Goal: Task Accomplishment & Management: Complete application form

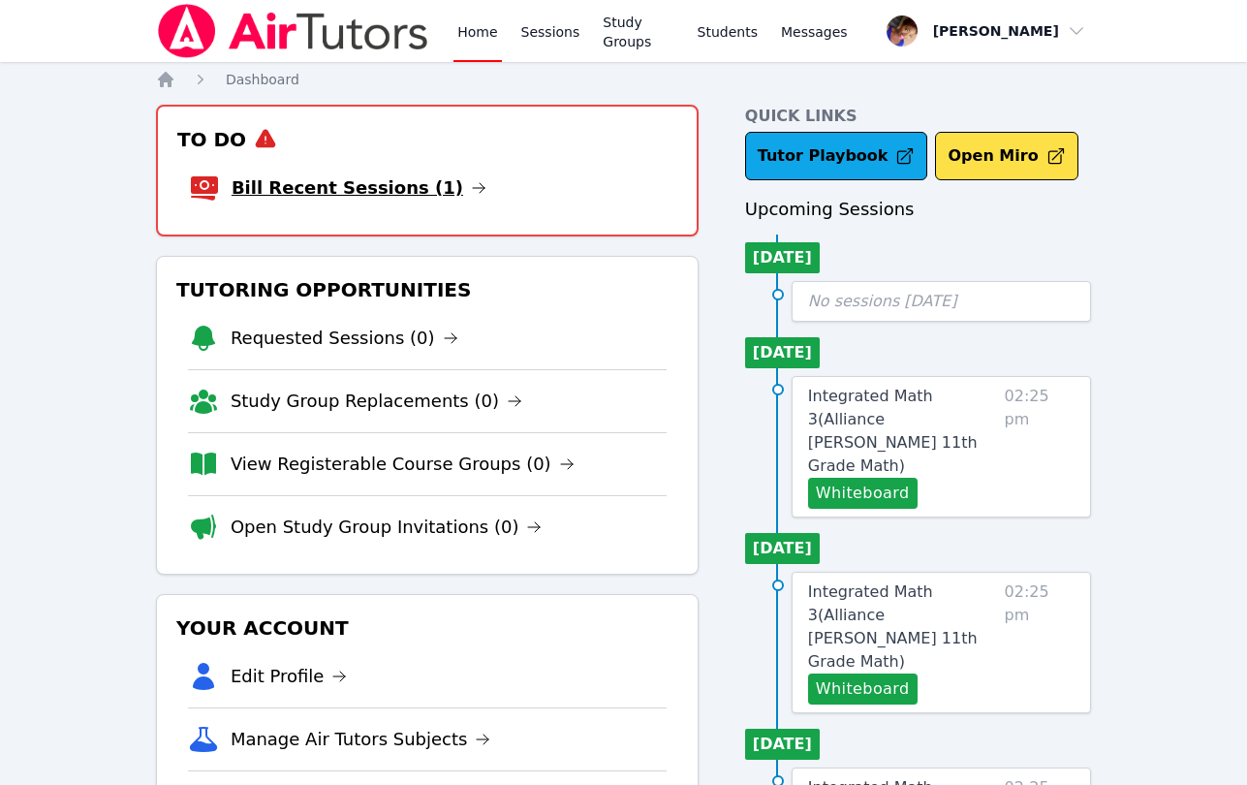
click at [360, 188] on link "Bill Recent Sessions (1)" at bounding box center [359, 187] width 255 height 27
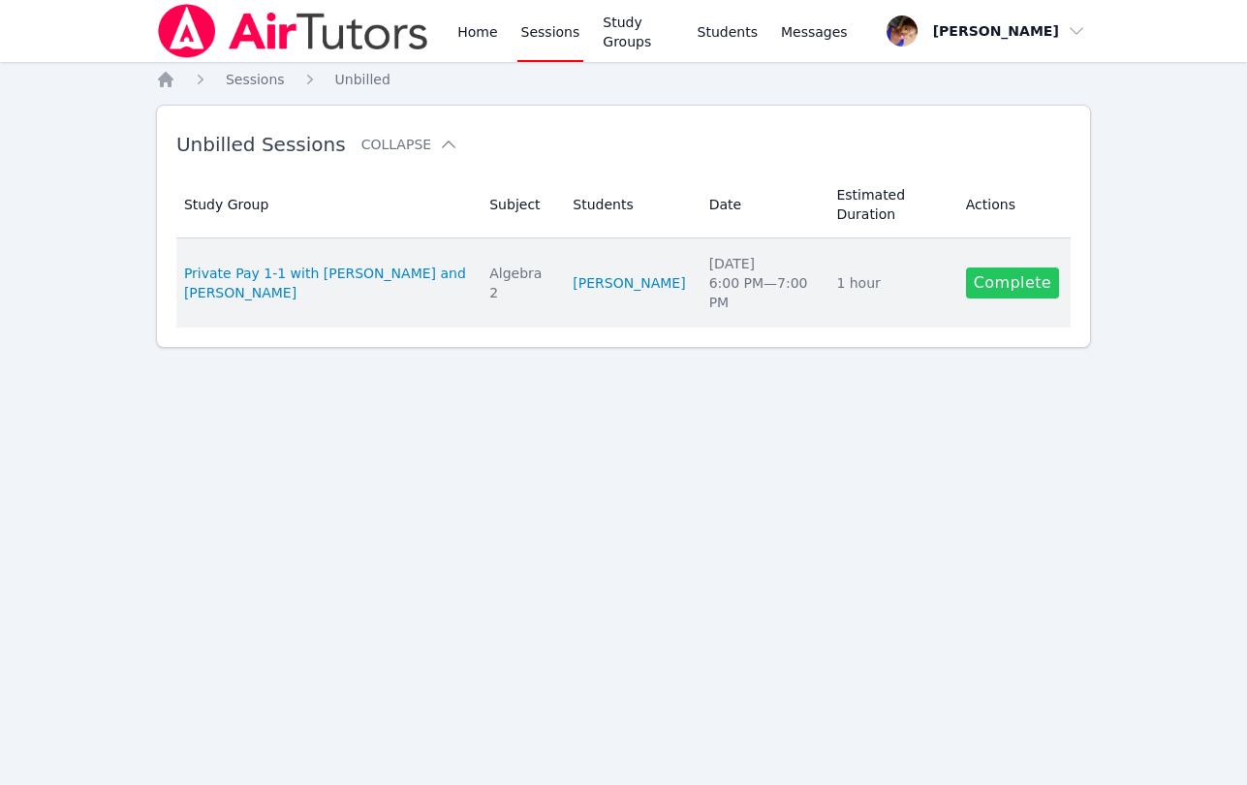
click at [992, 296] on link "Complete" at bounding box center [1012, 282] width 93 height 31
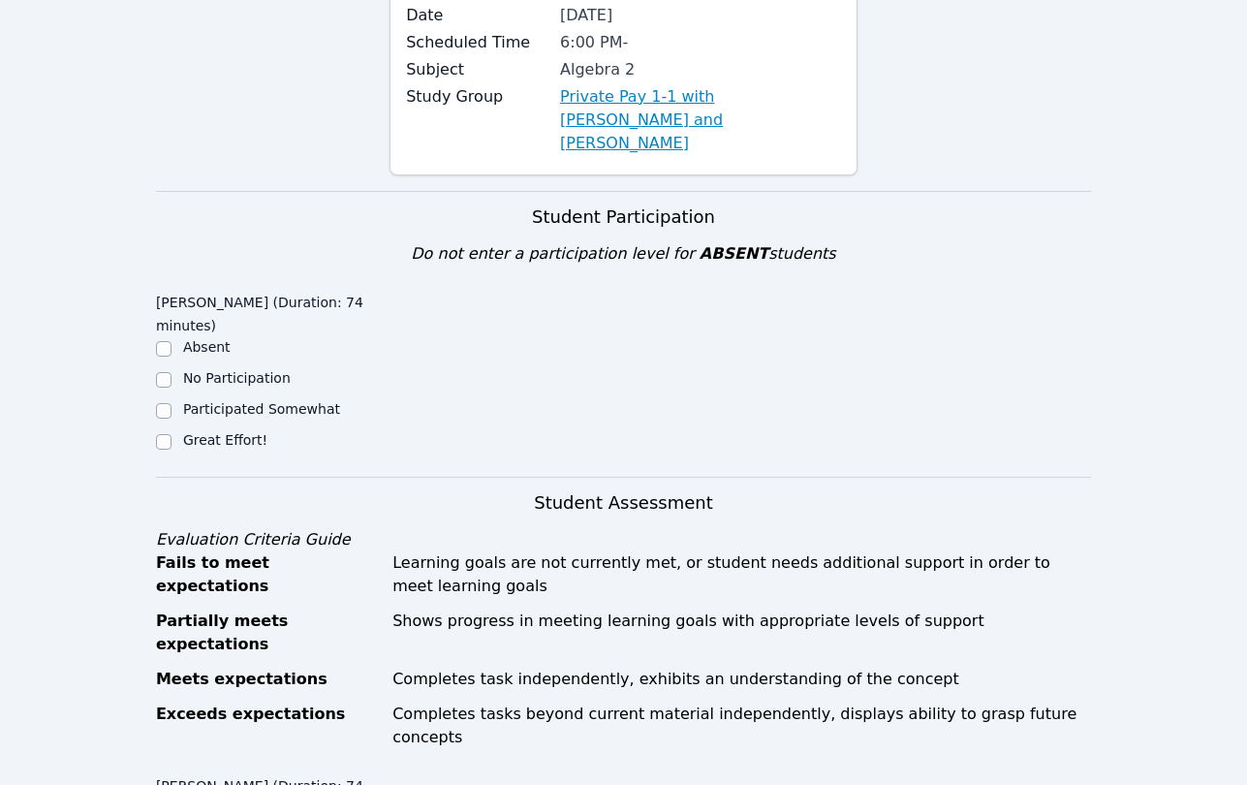
scroll to position [231, 0]
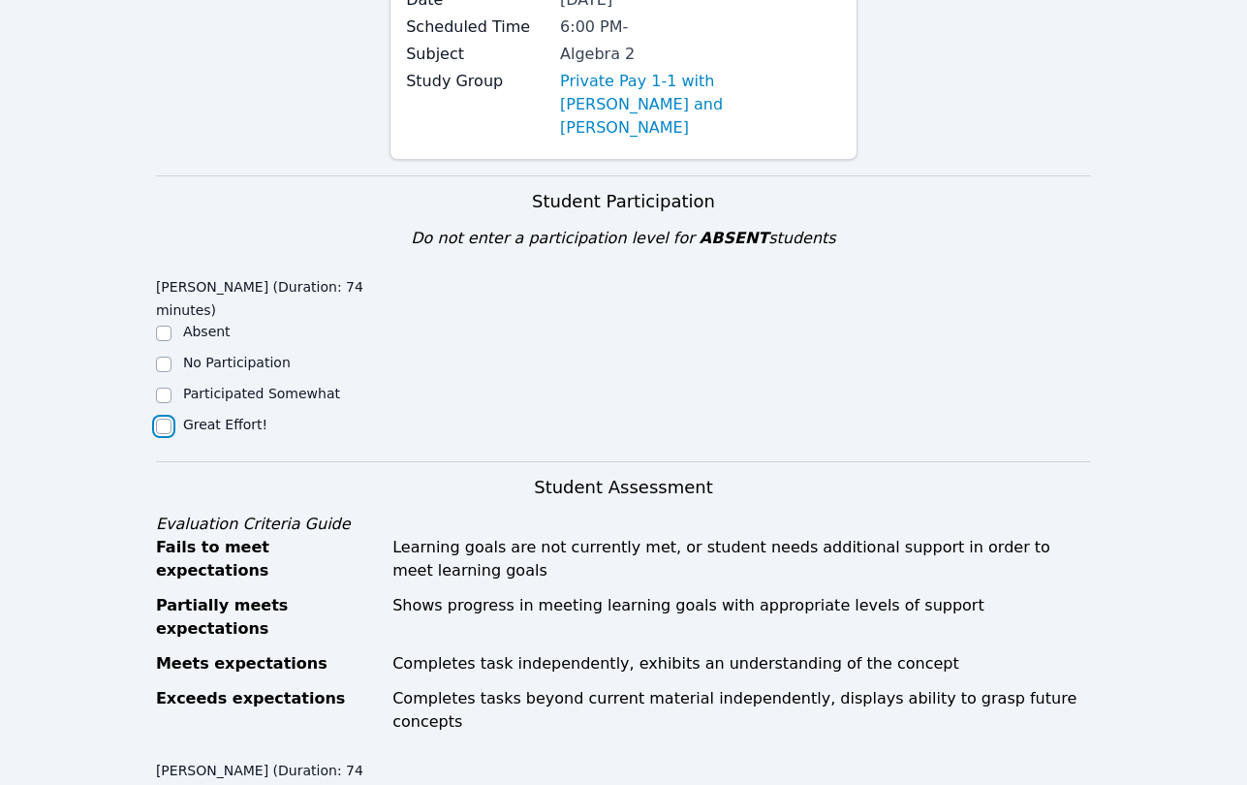
click at [163, 419] on input "Great Effort!" at bounding box center [164, 427] width 16 height 16
checkbox input "true"
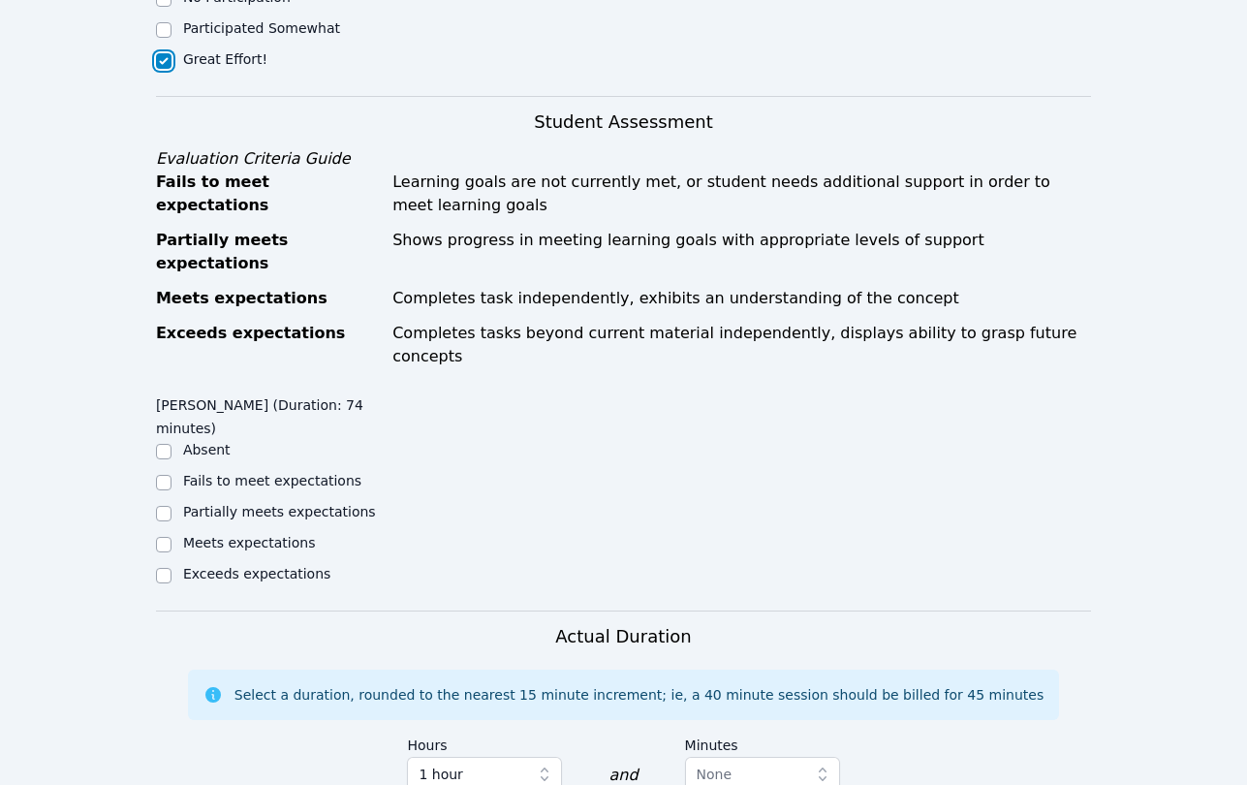
scroll to position [628, 0]
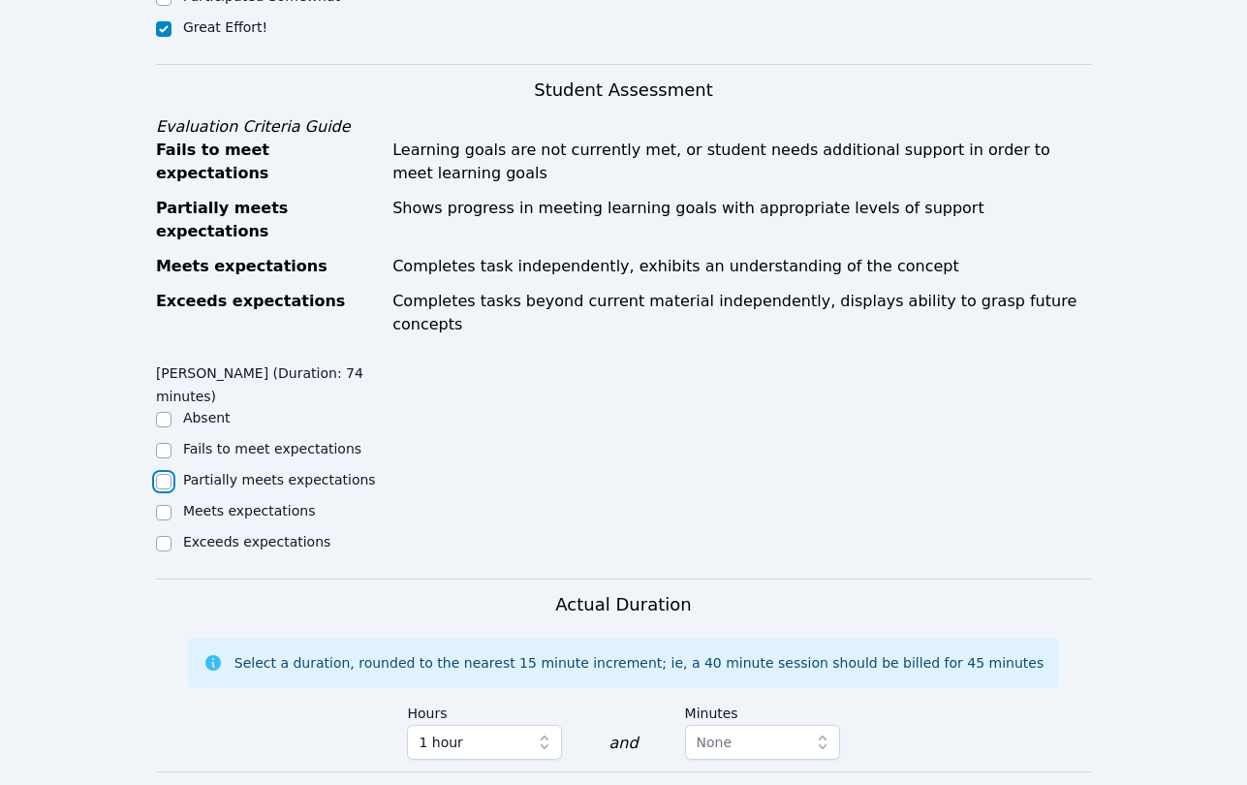
click at [163, 474] on input "Partially meets expectations" at bounding box center [164, 482] width 16 height 16
checkbox input "true"
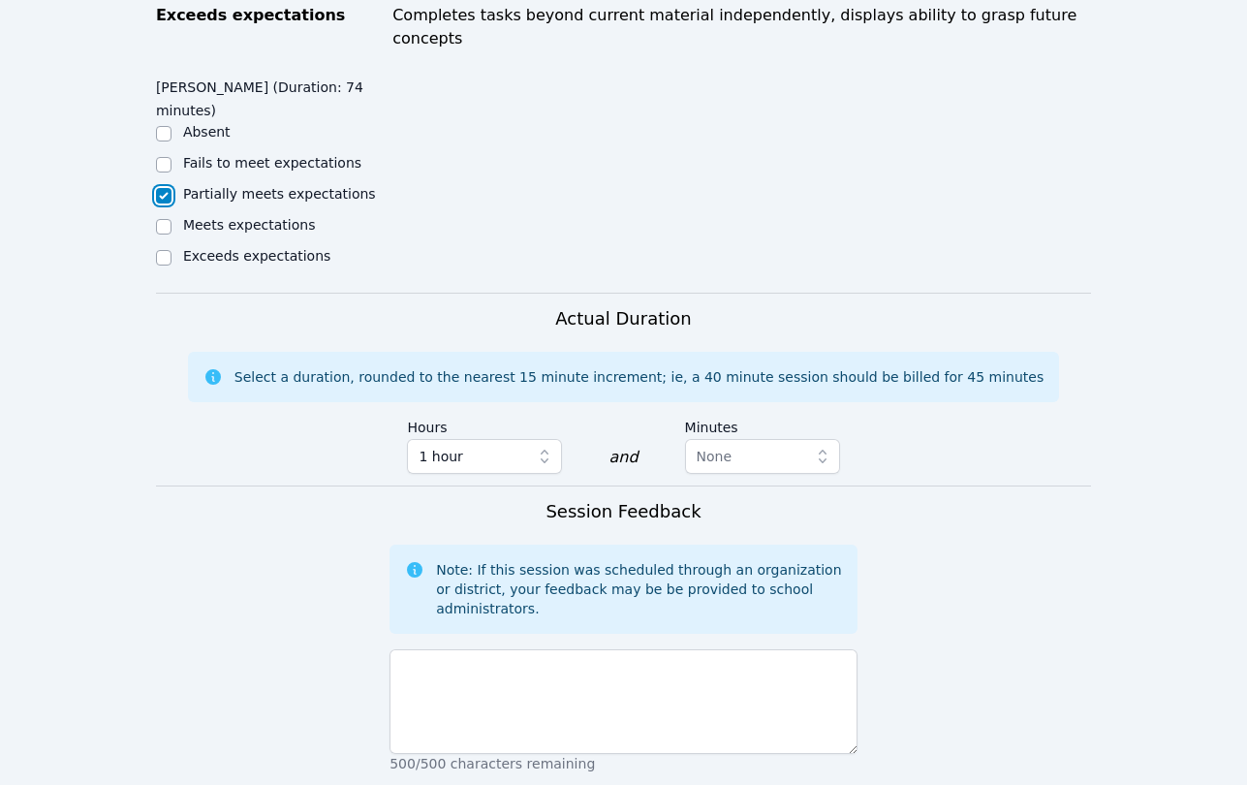
scroll to position [1155, 0]
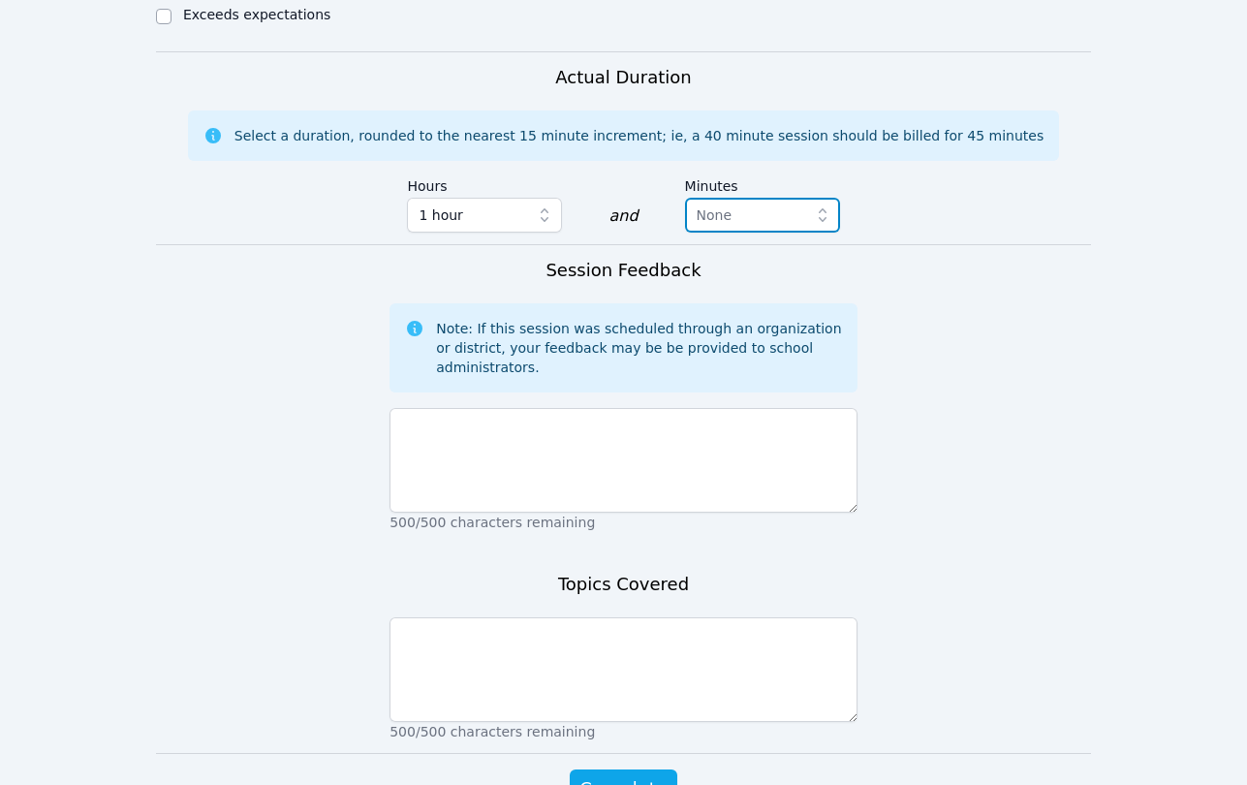
click at [760, 203] on span "None" at bounding box center [749, 214] width 105 height 23
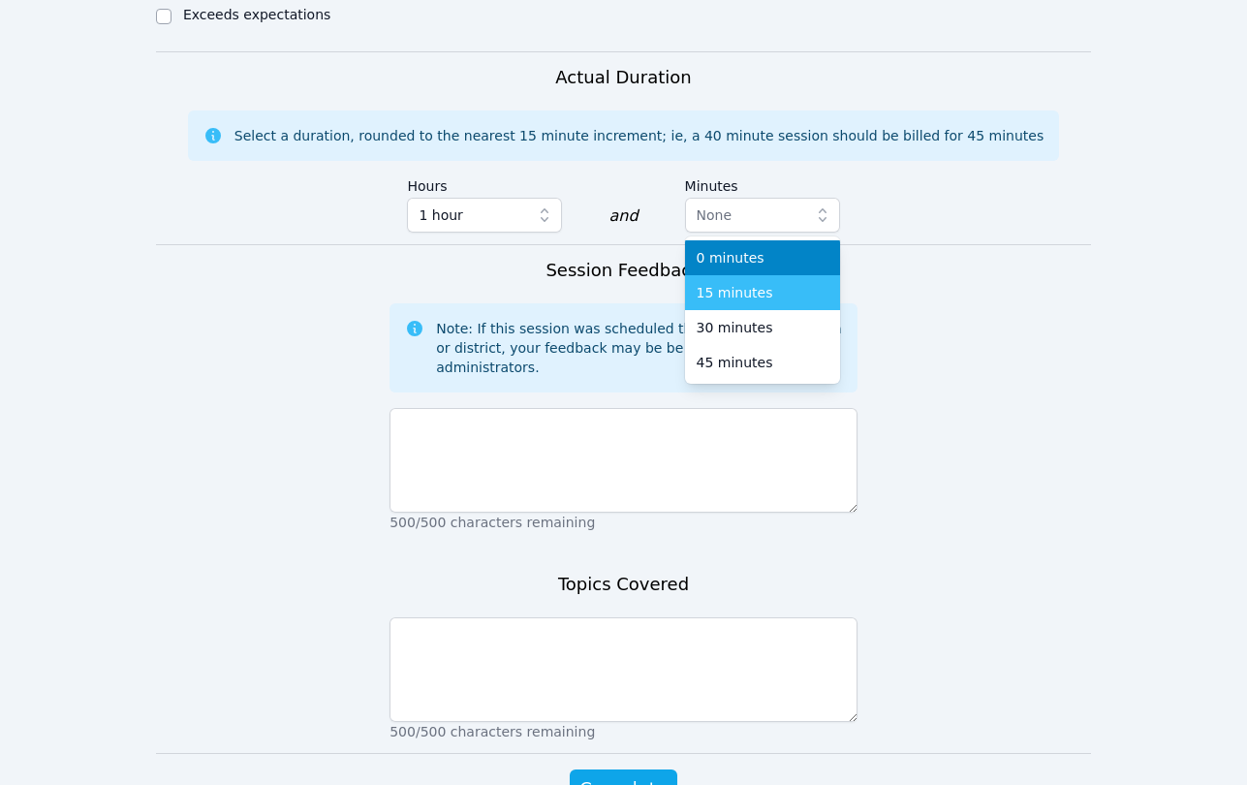
click at [746, 283] on span "15 minutes" at bounding box center [735, 292] width 77 height 19
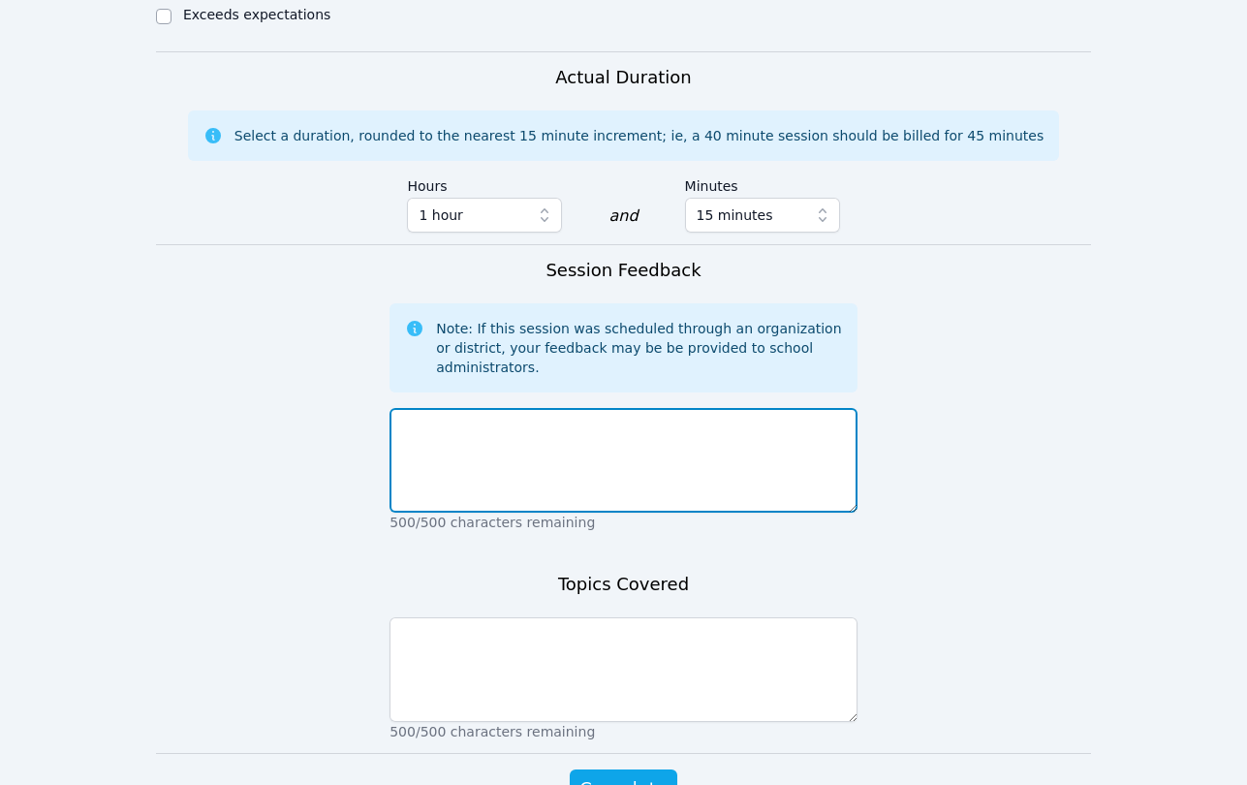
click at [498, 408] on textarea at bounding box center [624, 460] width 468 height 105
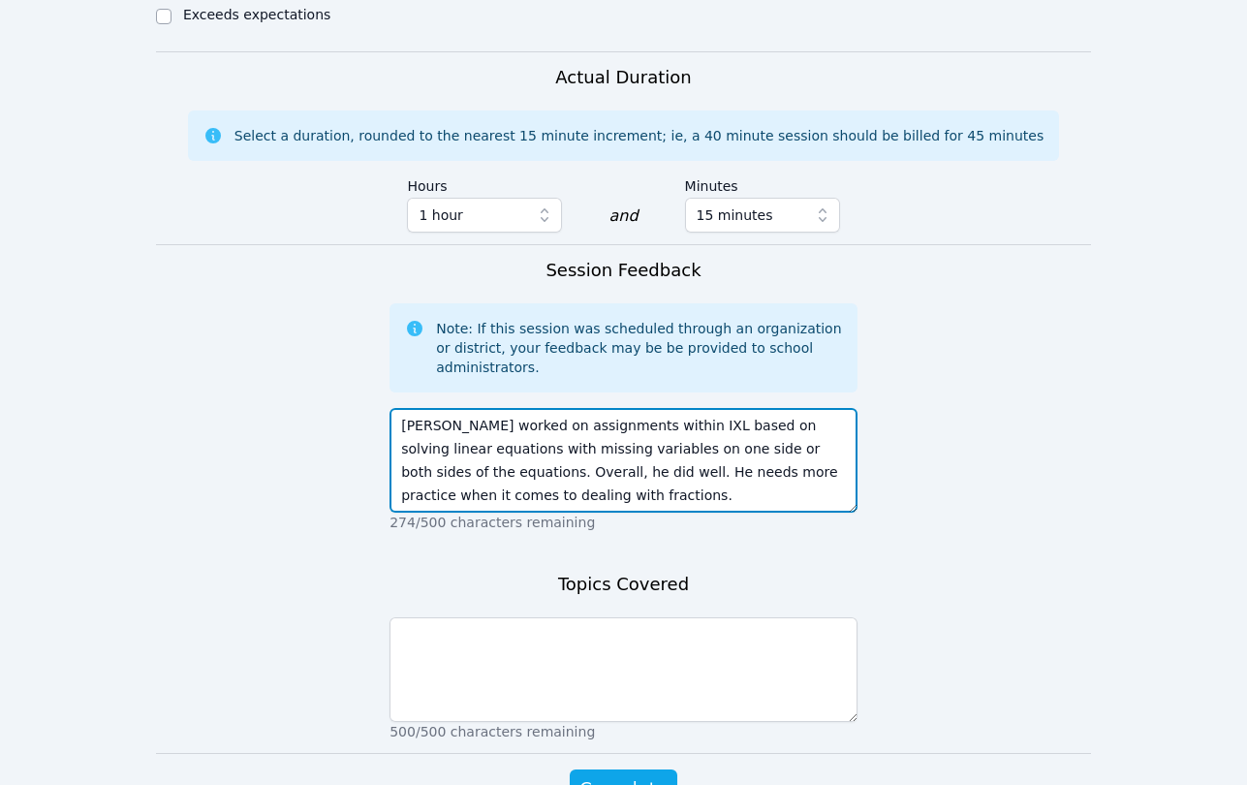
type textarea "Ethan worked on assignments within IXL based on solving linear equations with m…"
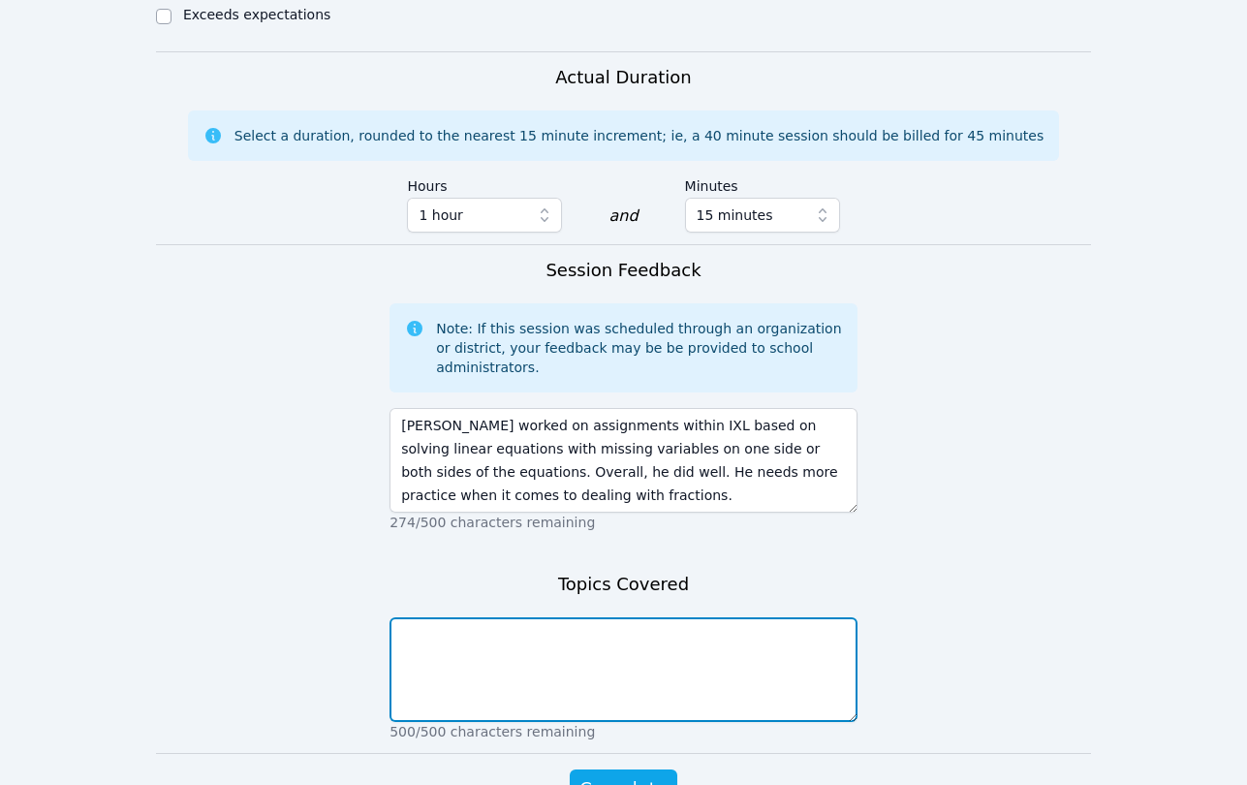
click at [440, 617] on textarea at bounding box center [624, 669] width 468 height 105
type textarea "Solving linear equations with missing variables"
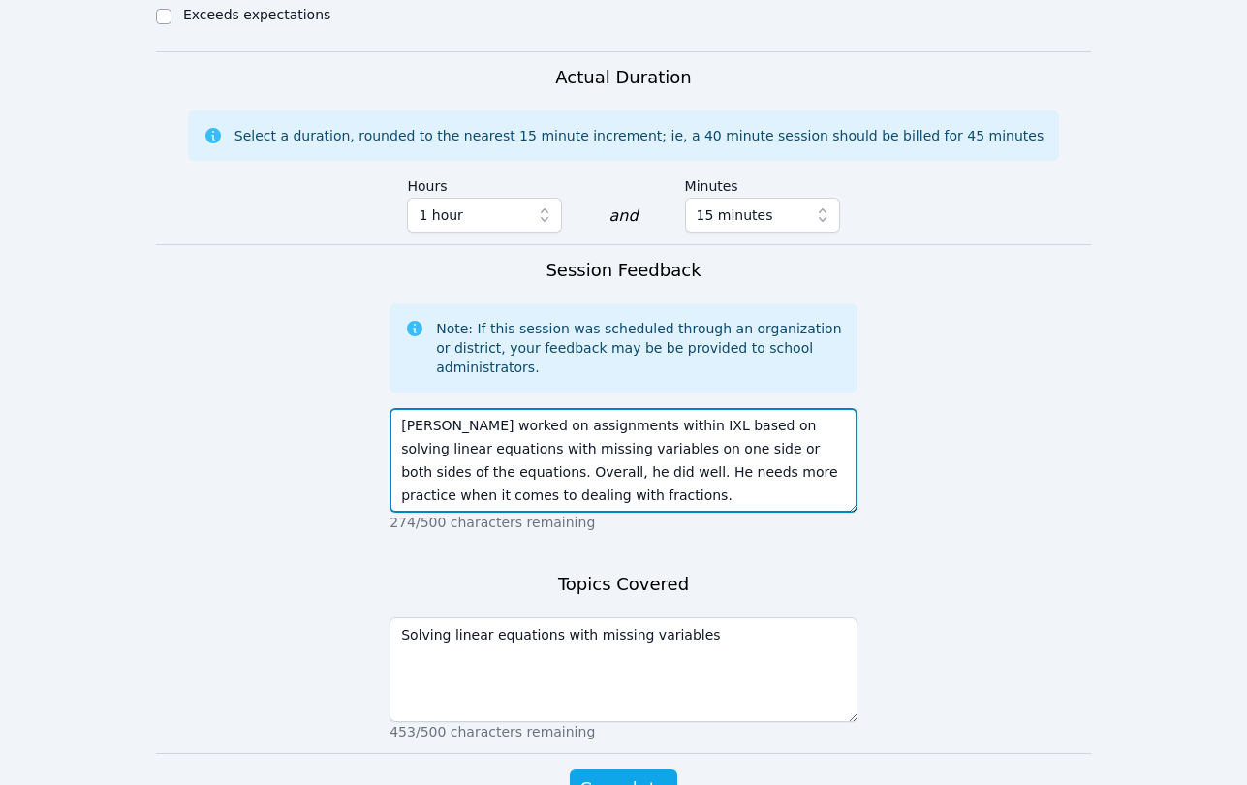
click at [570, 408] on textarea "Ethan worked on assignments within IXL based on solving linear equations with m…" at bounding box center [624, 460] width 468 height 105
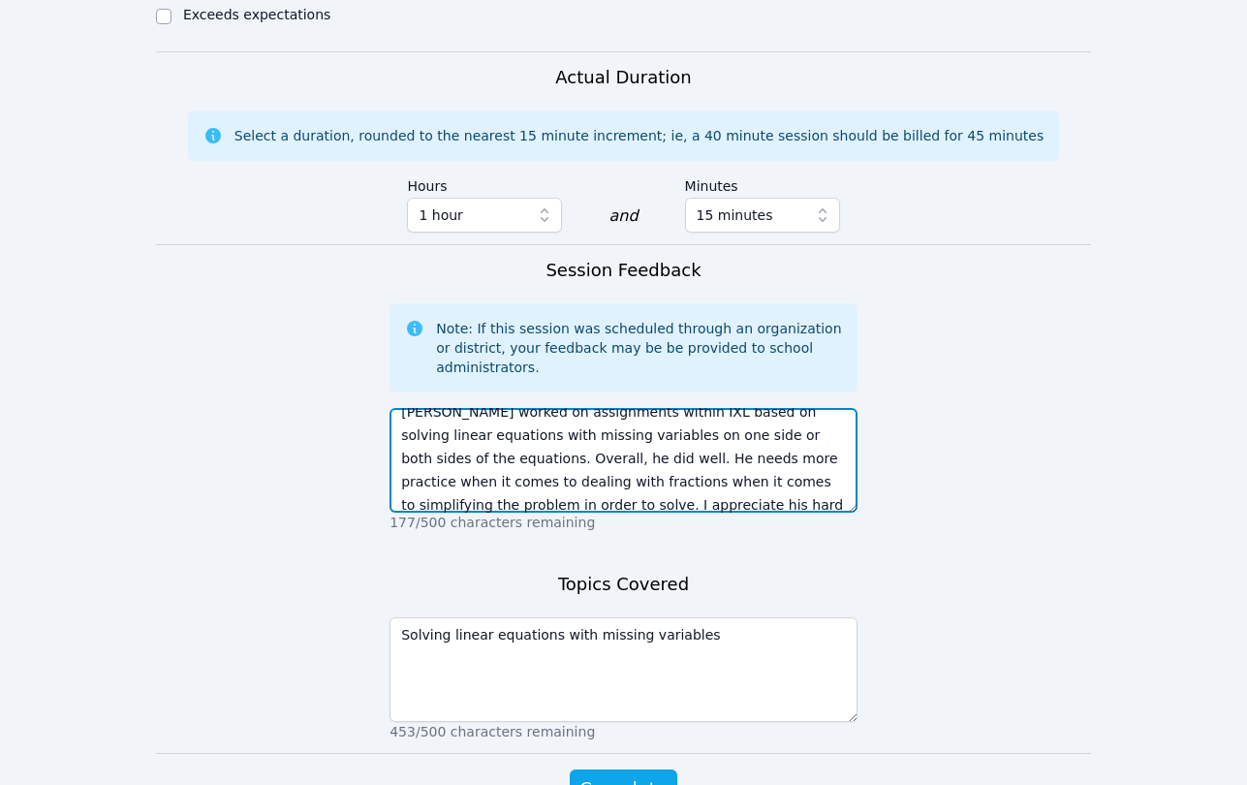
type textarea "Ethan worked on assignments within IXL based on solving linear equations with m…"
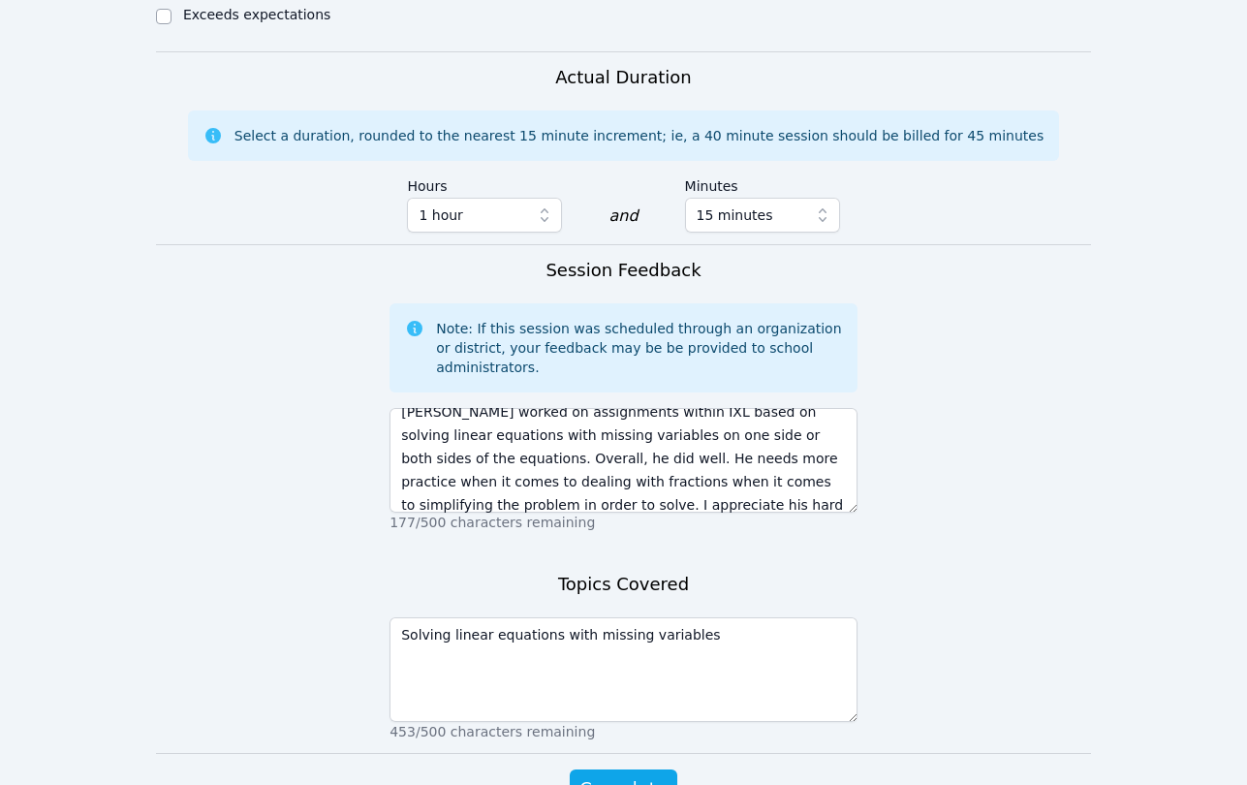
click at [608, 651] on form "Student Participation Do not enter a participation level for ABSENT students Et…" at bounding box center [623, 49] width 935 height 1596
click at [616, 775] on span "Complete" at bounding box center [622, 788] width 87 height 27
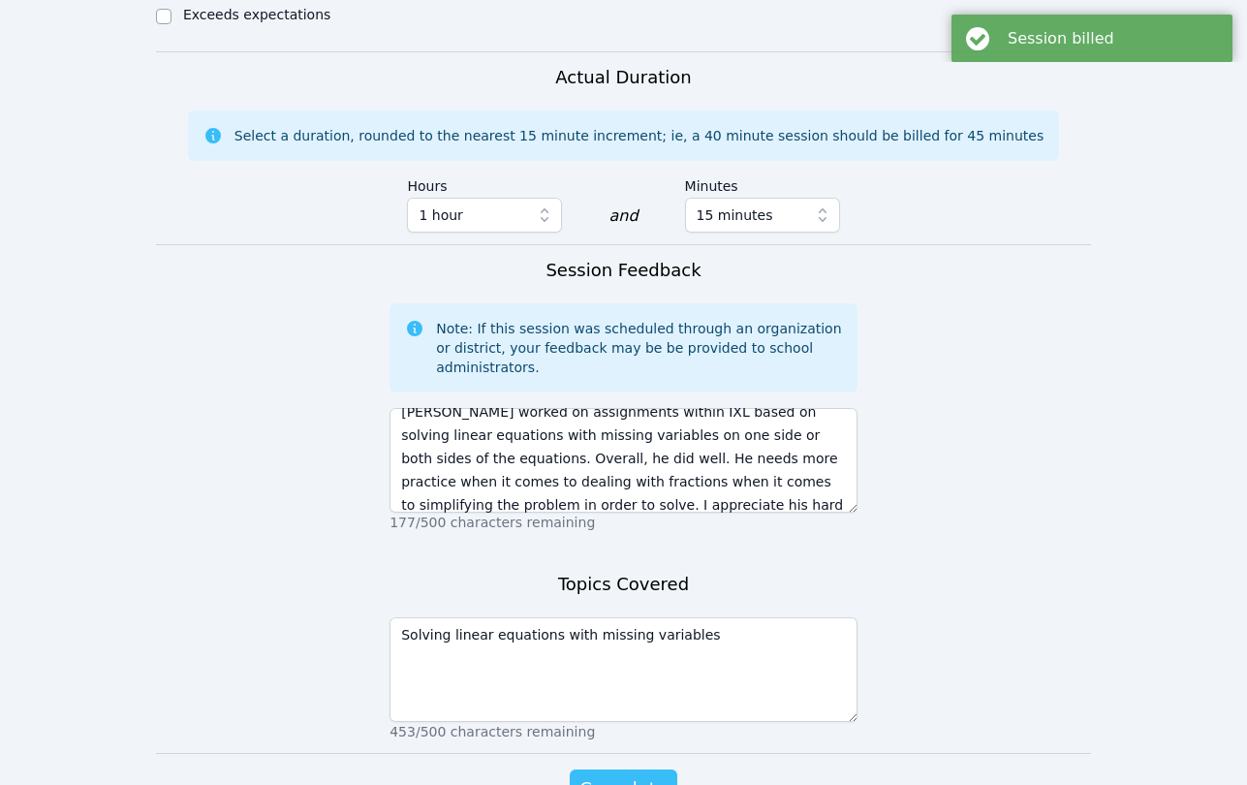
scroll to position [0, 0]
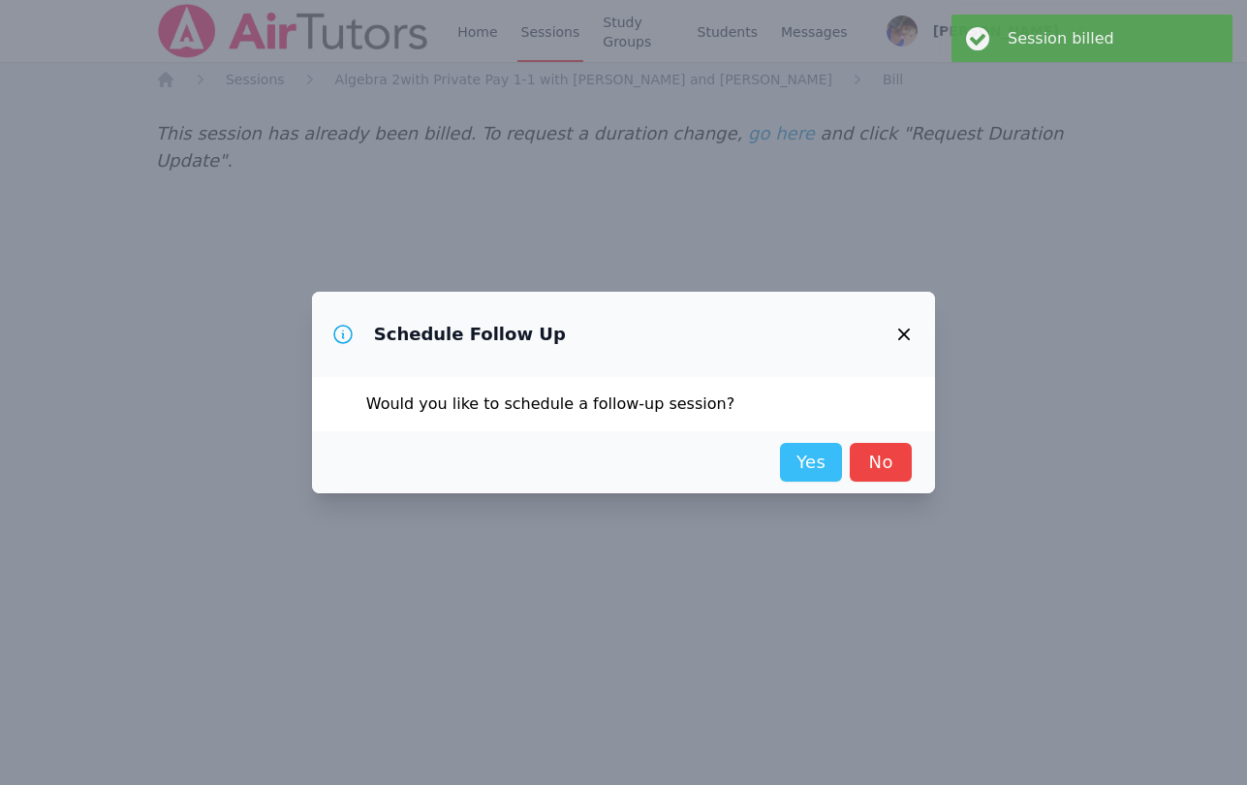
click at [803, 464] on link "Yes" at bounding box center [811, 462] width 62 height 39
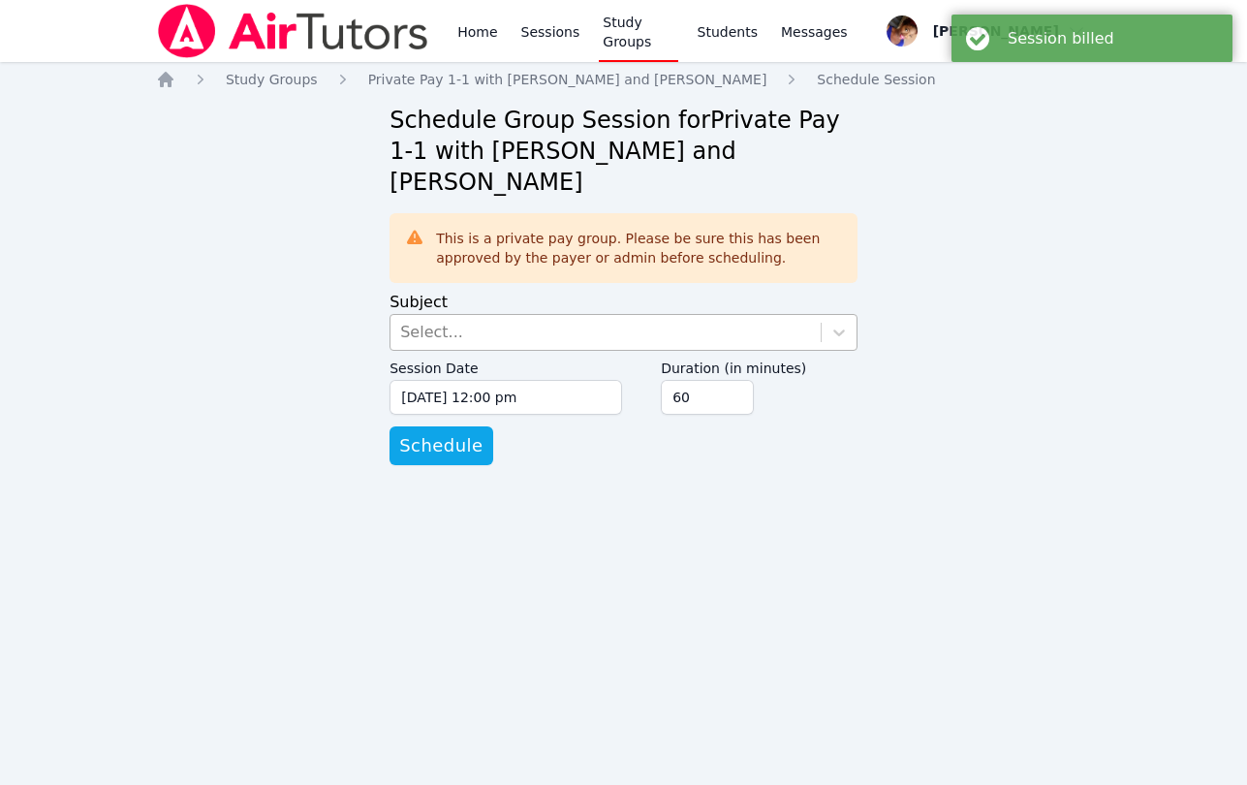
click at [643, 315] on div "Select..." at bounding box center [605, 332] width 430 height 35
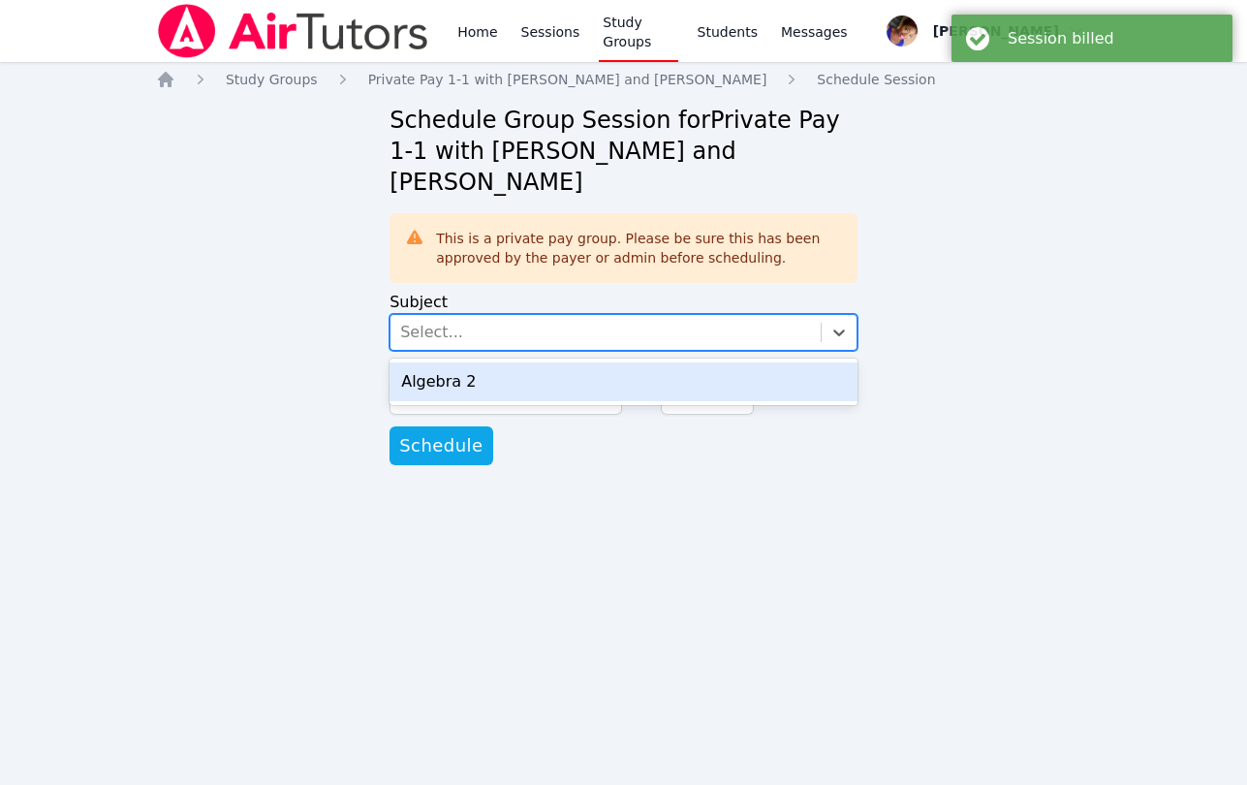
click at [636, 362] on div "Algebra 2" at bounding box center [624, 381] width 468 height 39
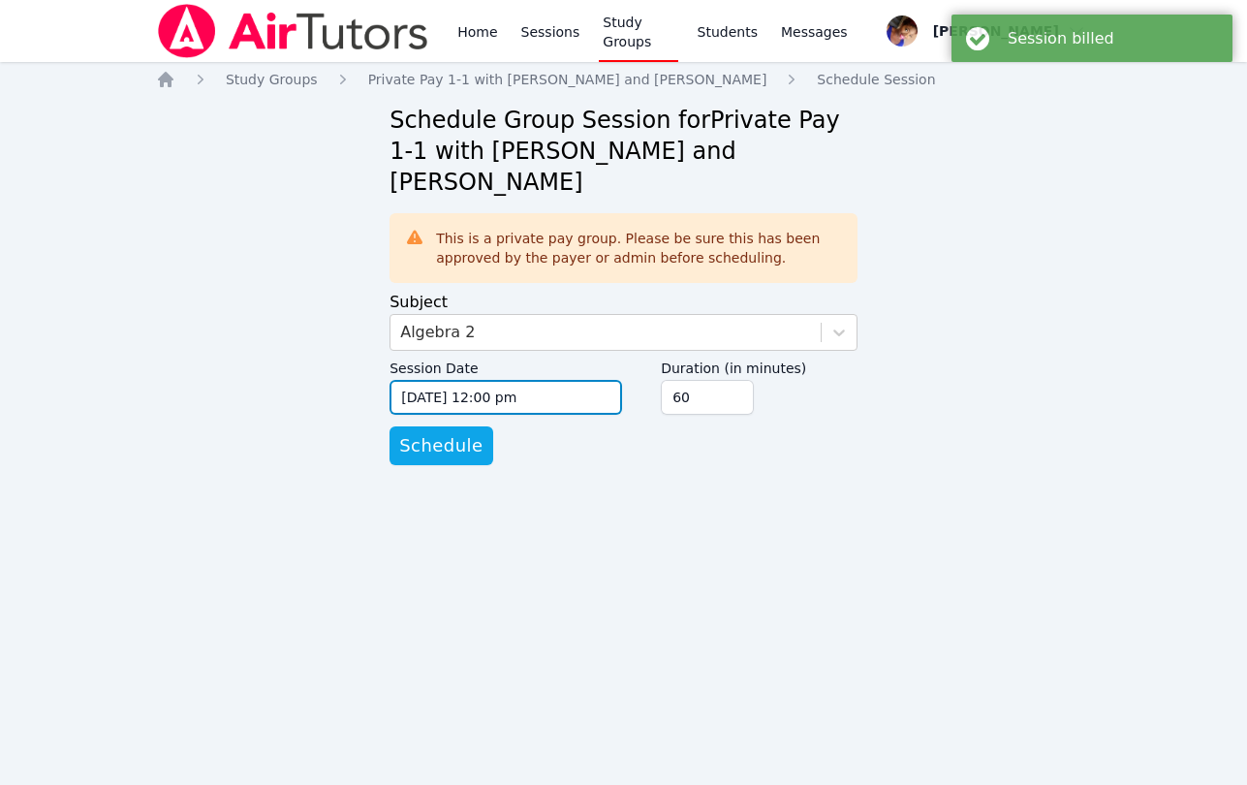
click at [516, 380] on input "09/18/2025 12:00 pm" at bounding box center [506, 397] width 233 height 35
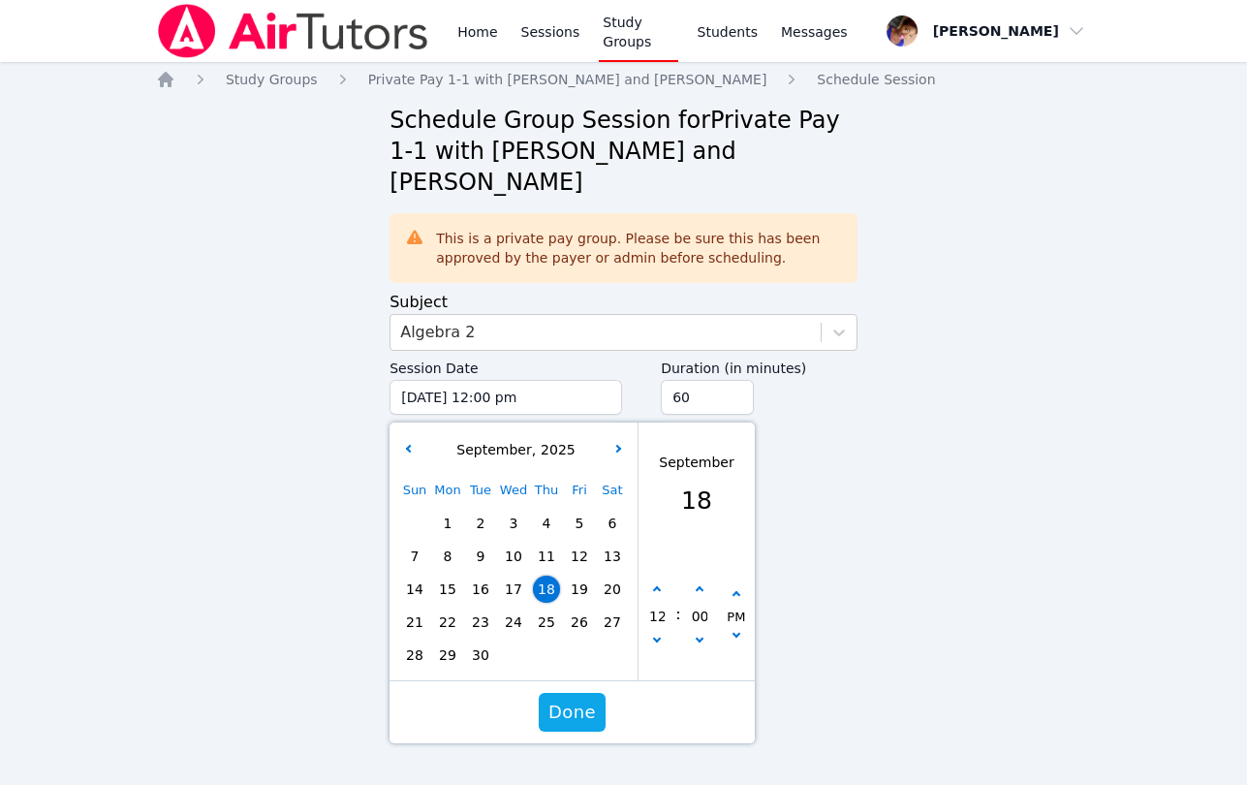
click at [545, 576] on span "18" at bounding box center [546, 589] width 27 height 27
click at [654, 586] on icon "button" at bounding box center [657, 590] width 8 height 8
type input "09/18/2025 01:00 pm"
type input "01"
click at [654, 586] on icon "button" at bounding box center [657, 590] width 8 height 8
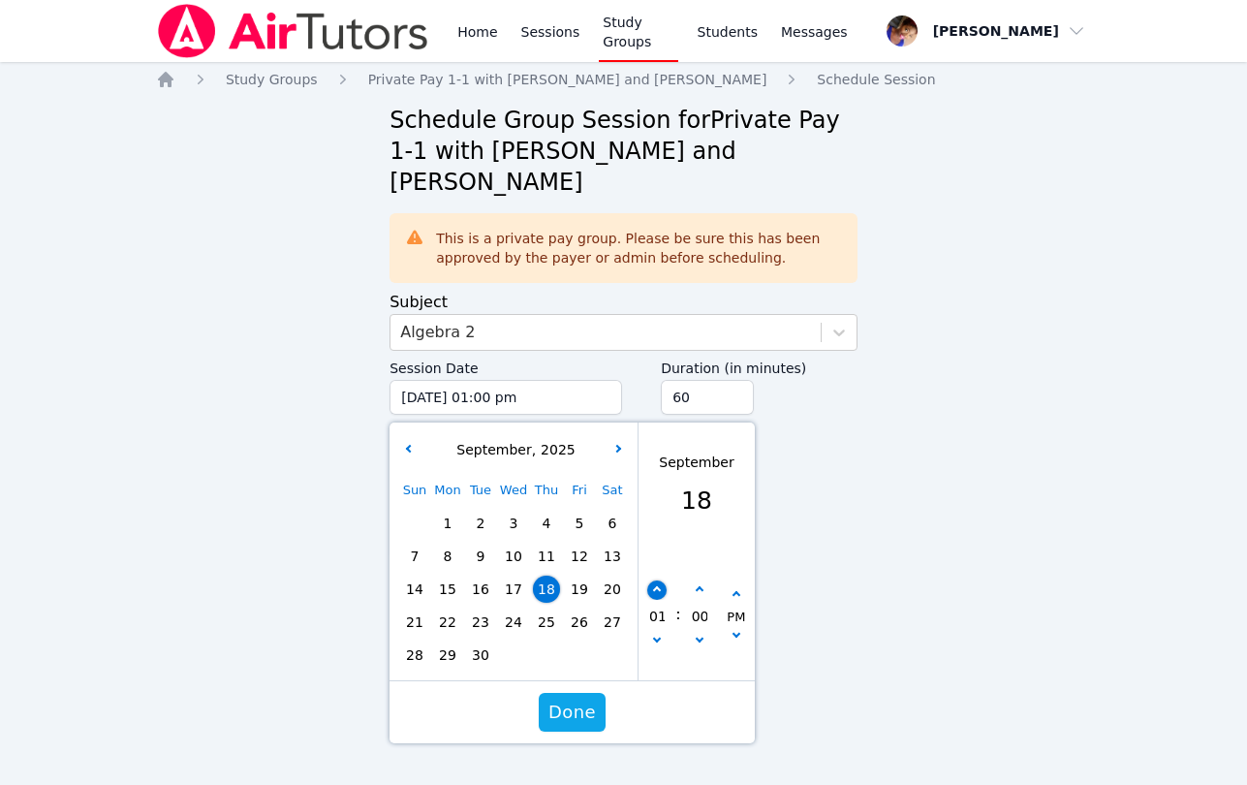
type input "09/18/2025 02:00 pm"
type input "02"
click at [654, 586] on icon "button" at bounding box center [657, 590] width 8 height 8
type input "09/18/2025 03:00 pm"
type input "03"
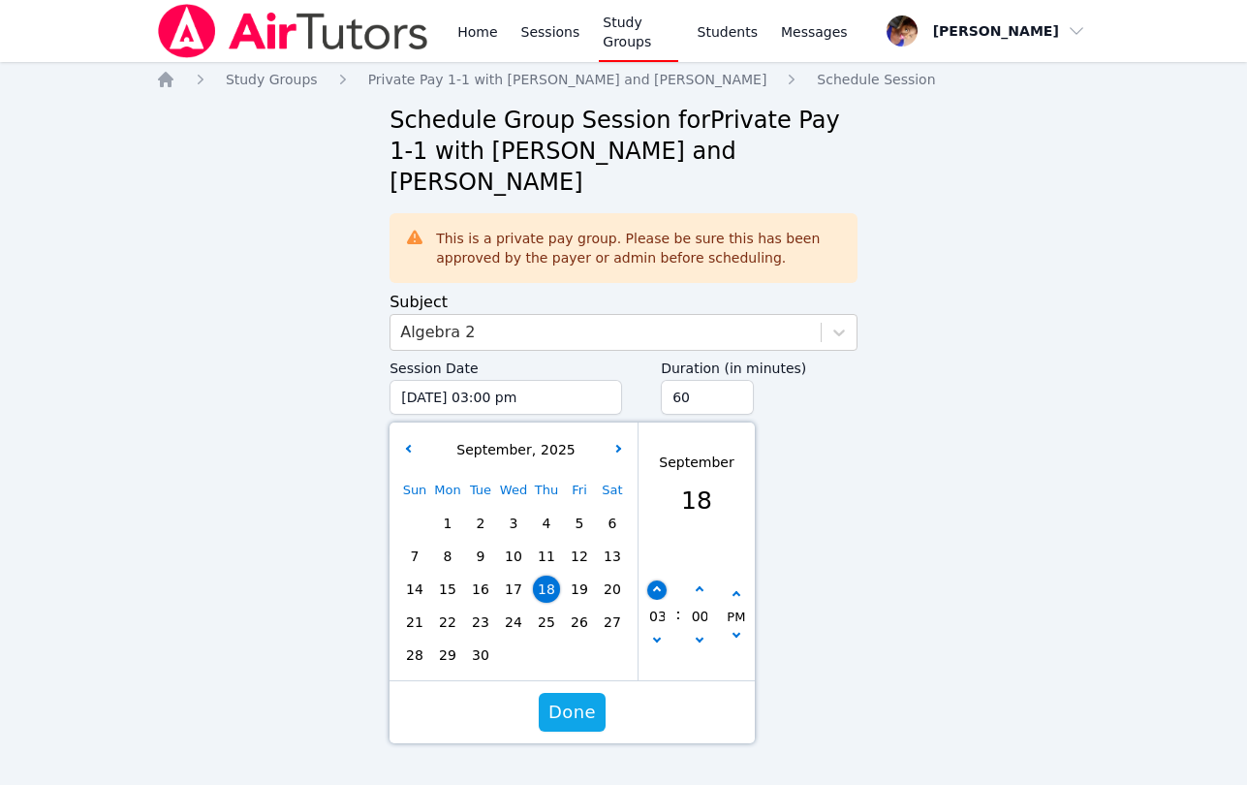
click at [654, 586] on icon "button" at bounding box center [657, 590] width 8 height 8
type input "09/18/2025 04:00 pm"
type input "04"
click at [654, 586] on icon "button" at bounding box center [657, 590] width 8 height 8
type input "09/18/2025 05:00 pm"
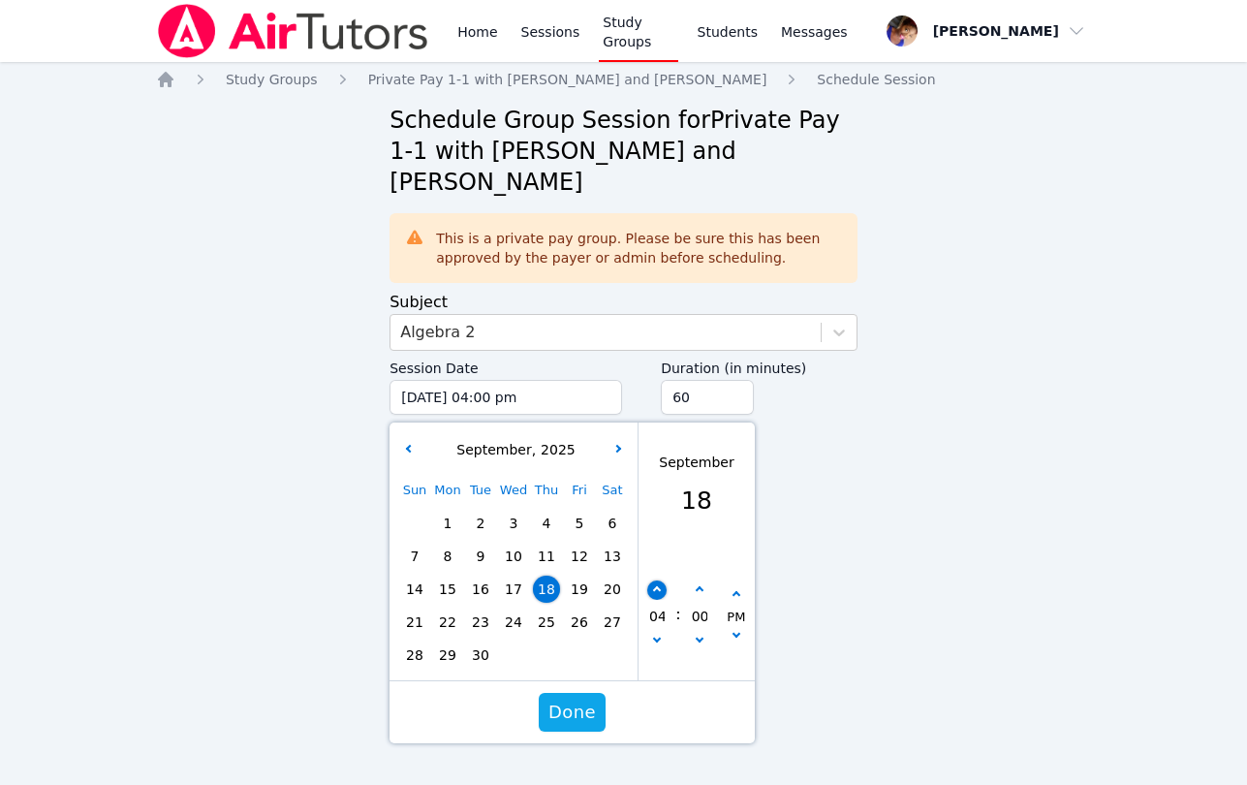
type input "05"
click at [654, 586] on icon "button" at bounding box center [657, 590] width 8 height 8
type input "09/18/2025 06:00 pm"
type input "06"
click at [654, 586] on icon "button" at bounding box center [657, 590] width 8 height 8
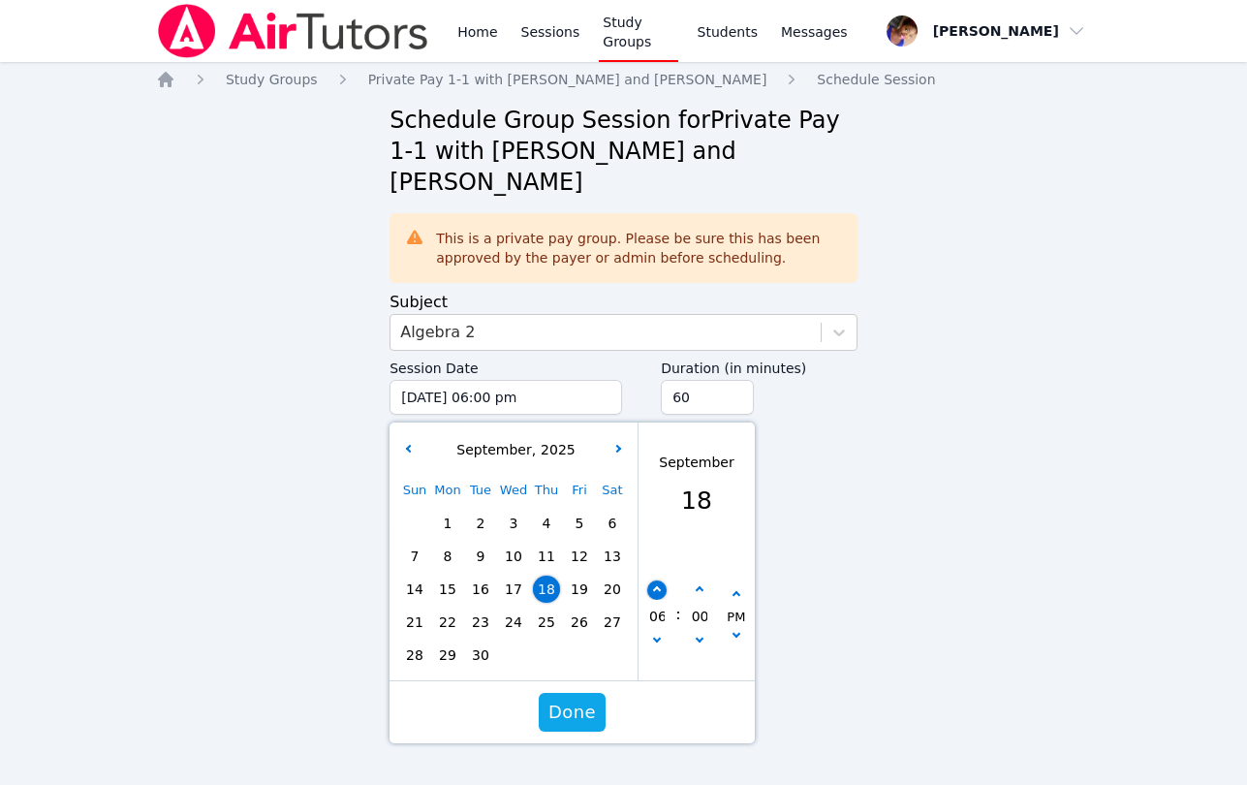
type input "09/18/2025 07:00 pm"
type input "07"
click at [657, 633] on button "button" at bounding box center [656, 642] width 19 height 19
type input "09/18/2025 06:00 pm"
type input "06"
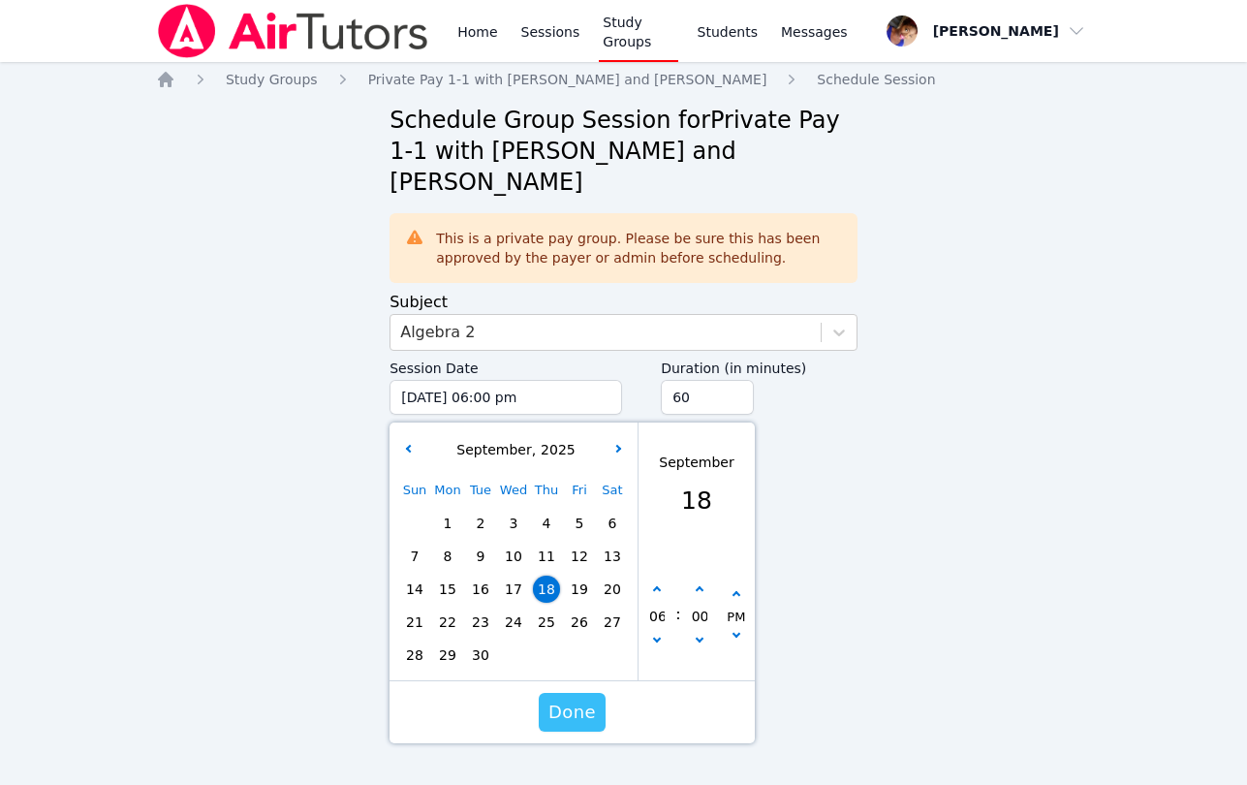
click at [569, 699] on span "Done" at bounding box center [571, 712] width 47 height 27
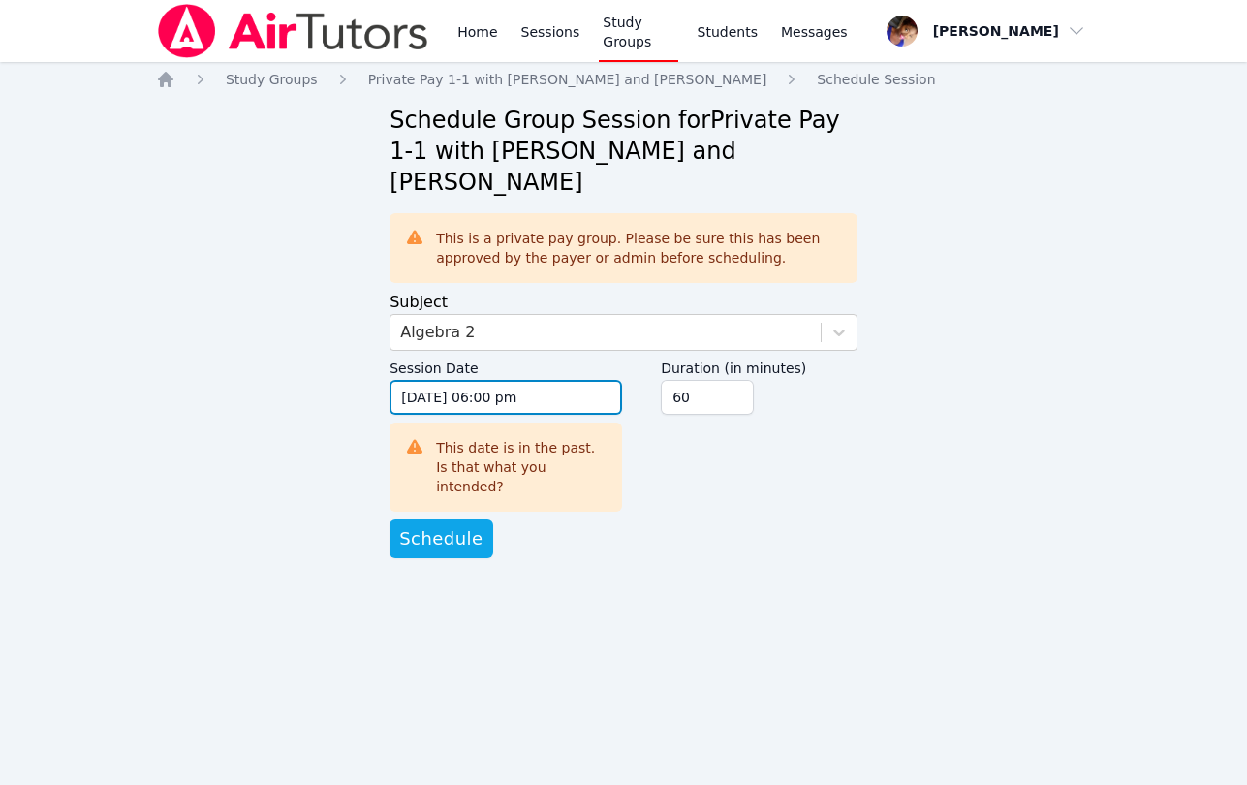
click at [440, 380] on input "09/18/2025 06:00 pm" at bounding box center [506, 397] width 233 height 35
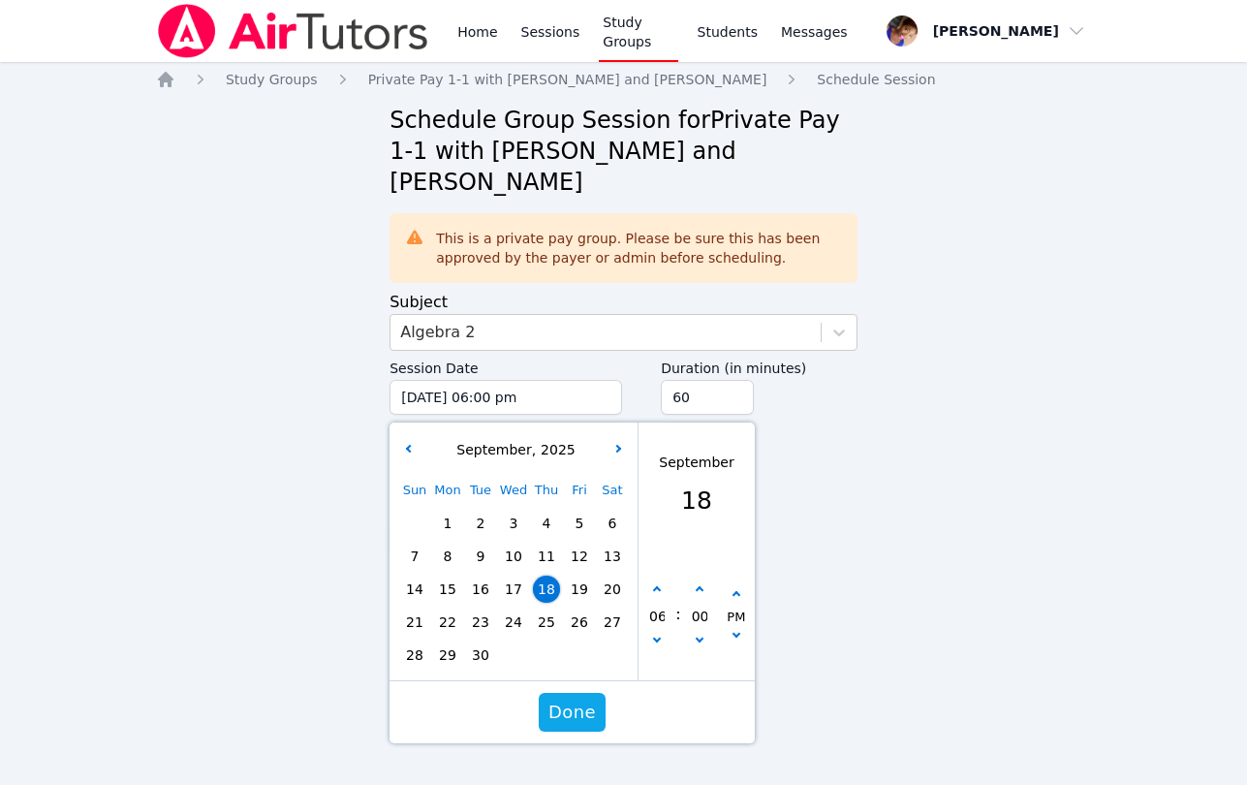
click at [543, 608] on span "25" at bounding box center [546, 621] width 27 height 27
type input "09/25/2025 06:00 pm"
click at [569, 699] on span "Done" at bounding box center [571, 712] width 47 height 27
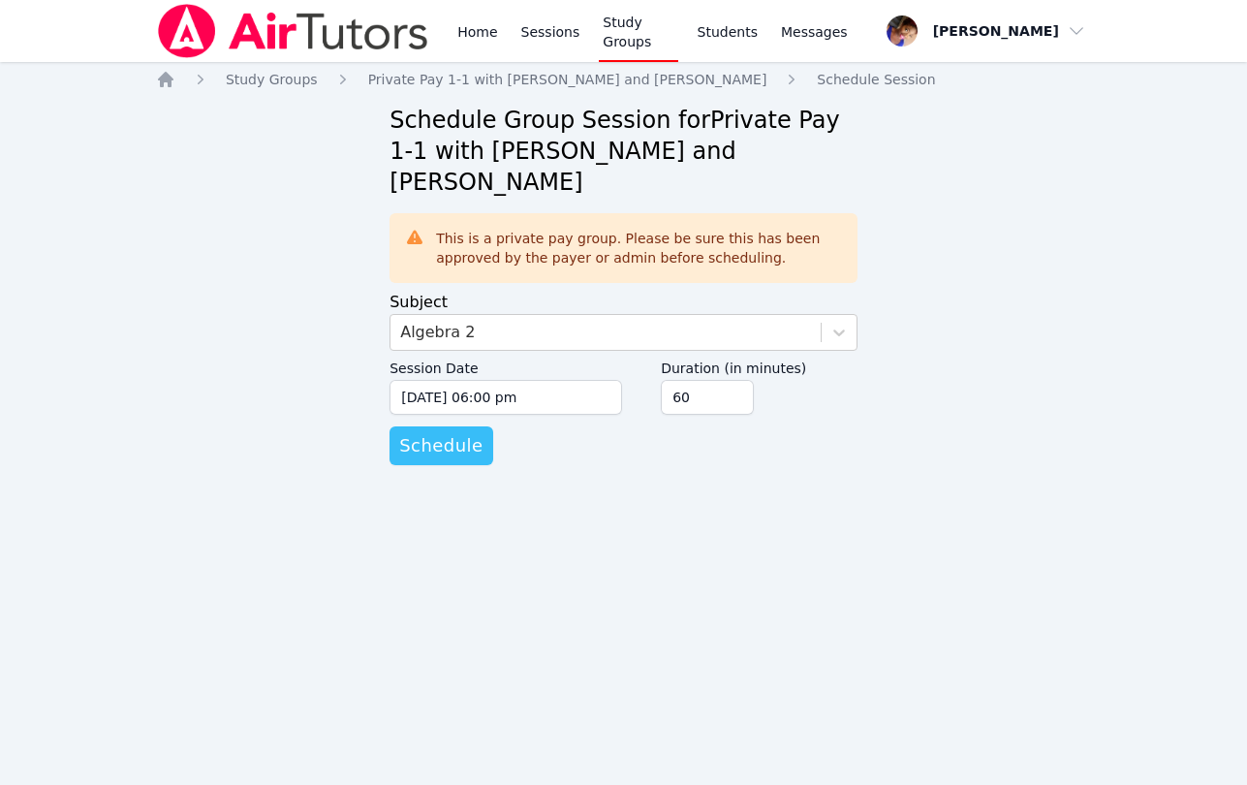
click at [478, 426] on button "Schedule" at bounding box center [441, 445] width 103 height 39
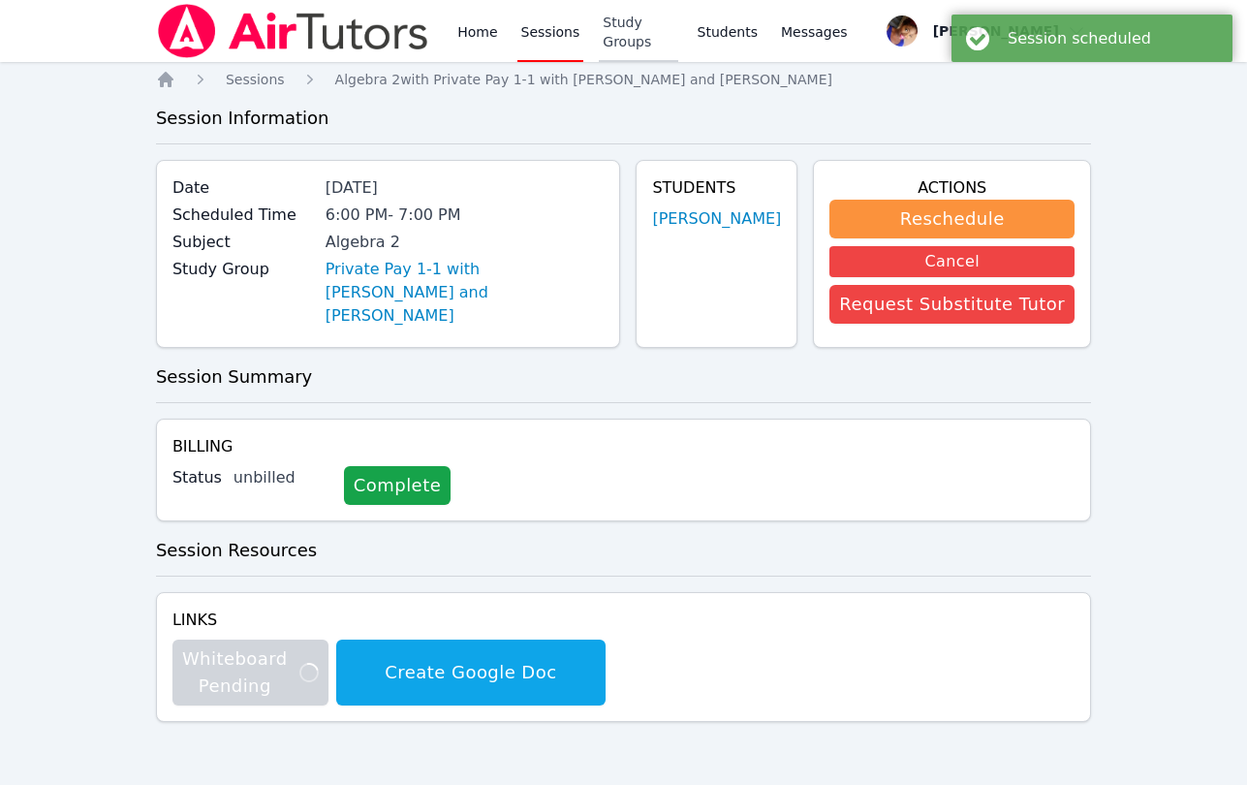
click at [640, 31] on link "Study Groups" at bounding box center [638, 31] width 78 height 62
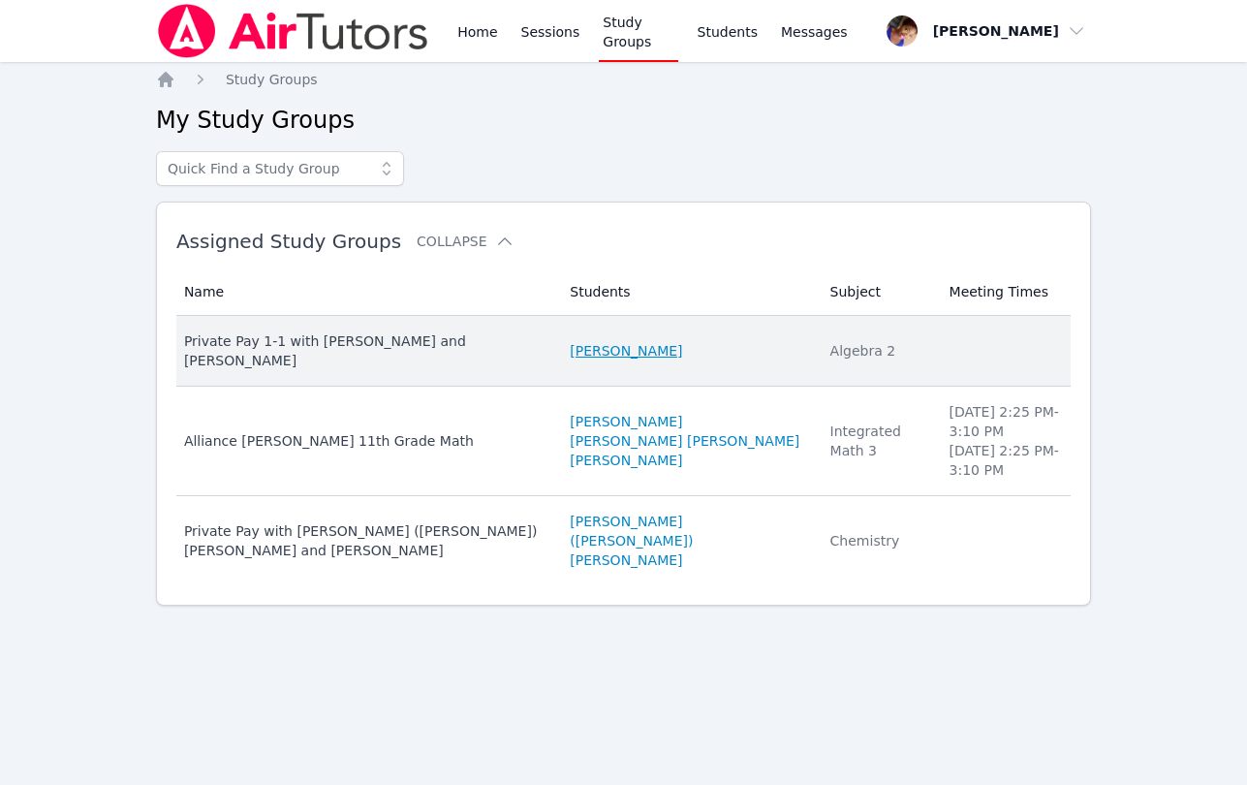
click at [599, 341] on link "Ethan Parker" at bounding box center [626, 350] width 112 height 19
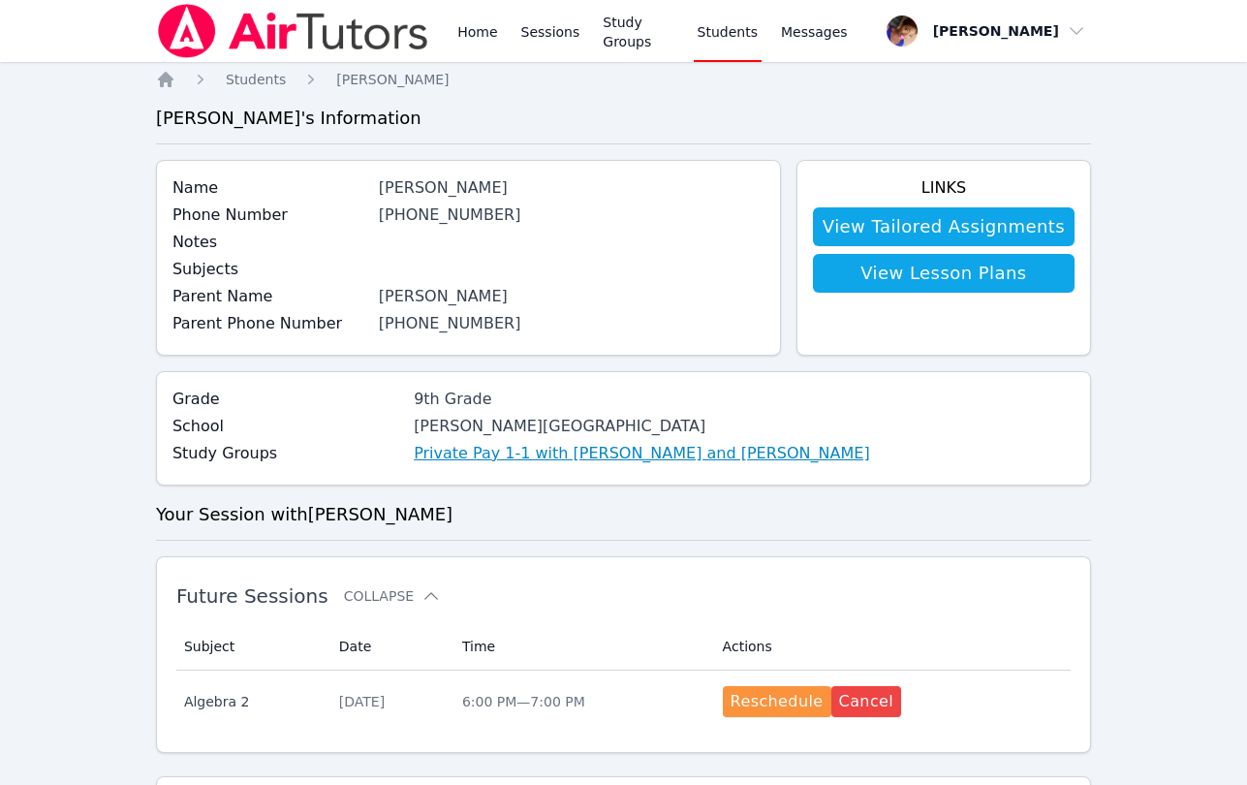
click at [547, 444] on link "Private Pay 1-1 with Ethan Parker and Alexis Asiama" at bounding box center [642, 453] width 456 height 23
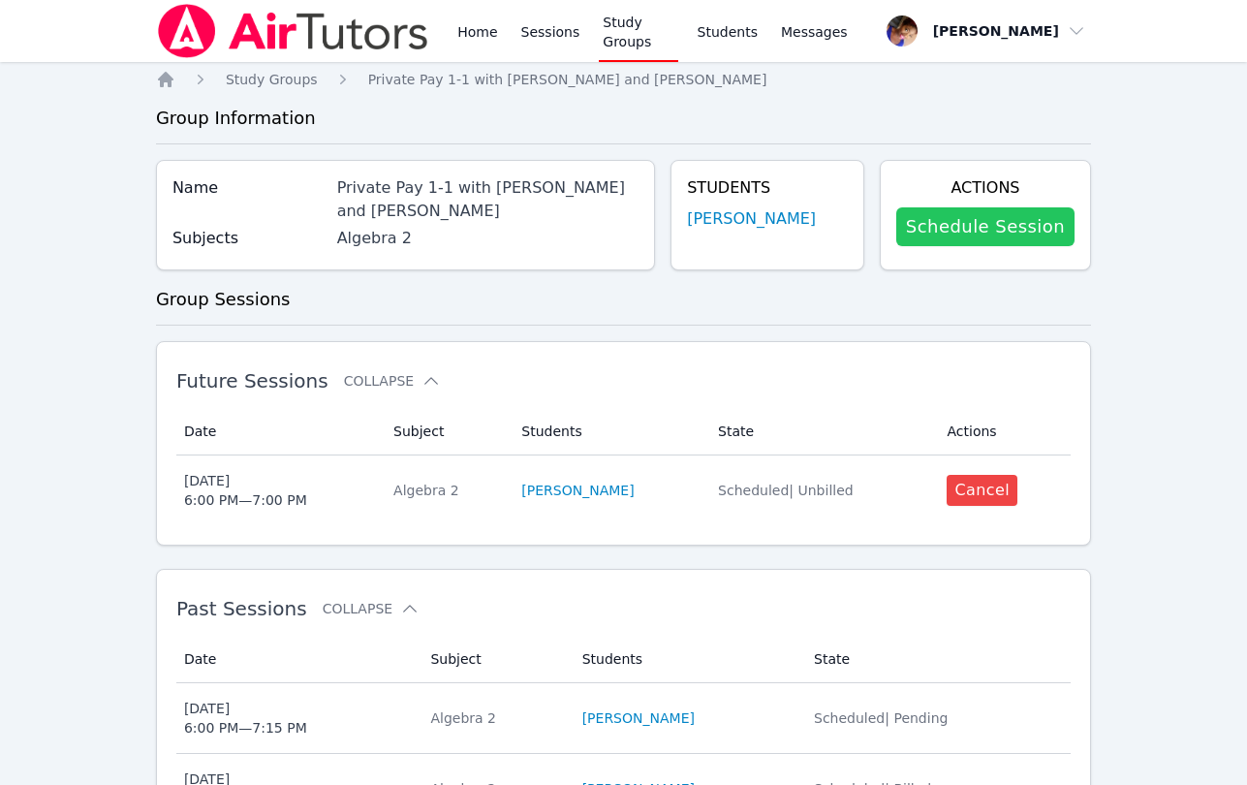
click at [947, 215] on link "Schedule Session" at bounding box center [985, 226] width 178 height 39
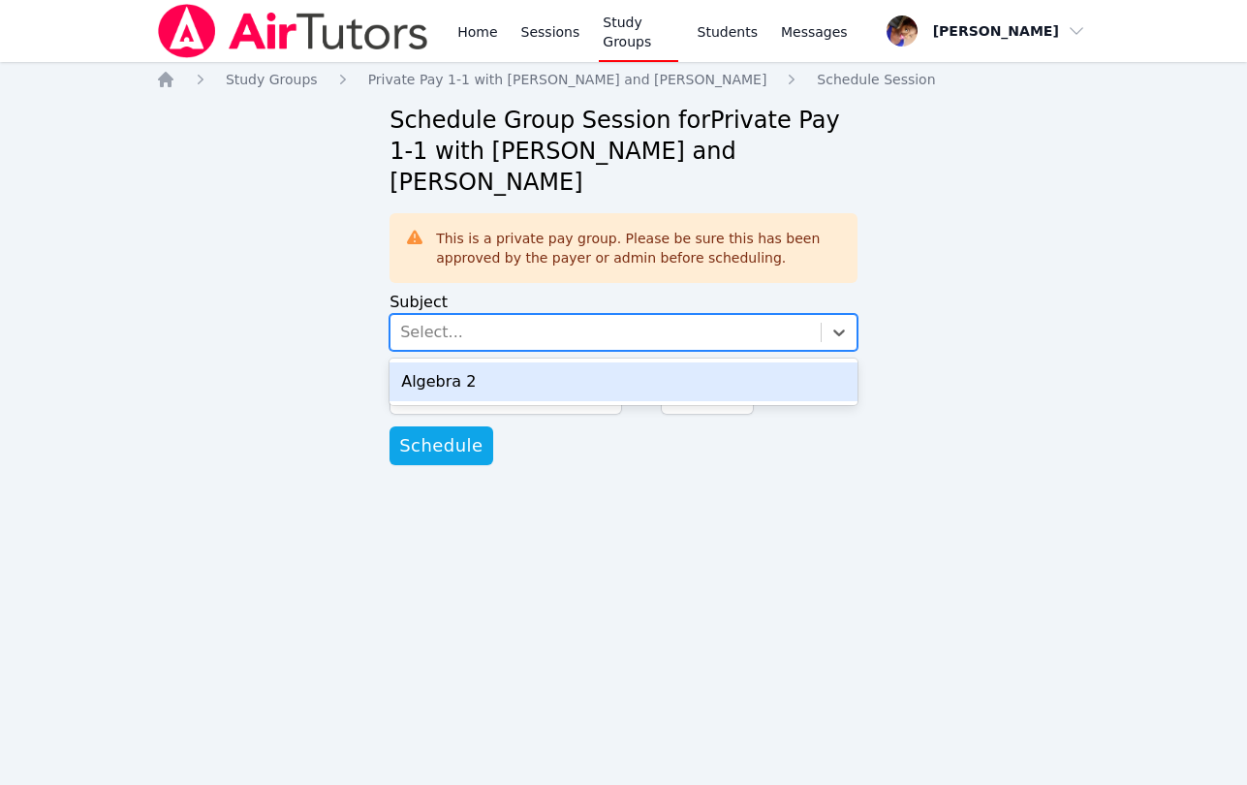
click at [521, 315] on div "Select..." at bounding box center [605, 332] width 430 height 35
click at [517, 362] on div "Algebra 2" at bounding box center [624, 381] width 468 height 39
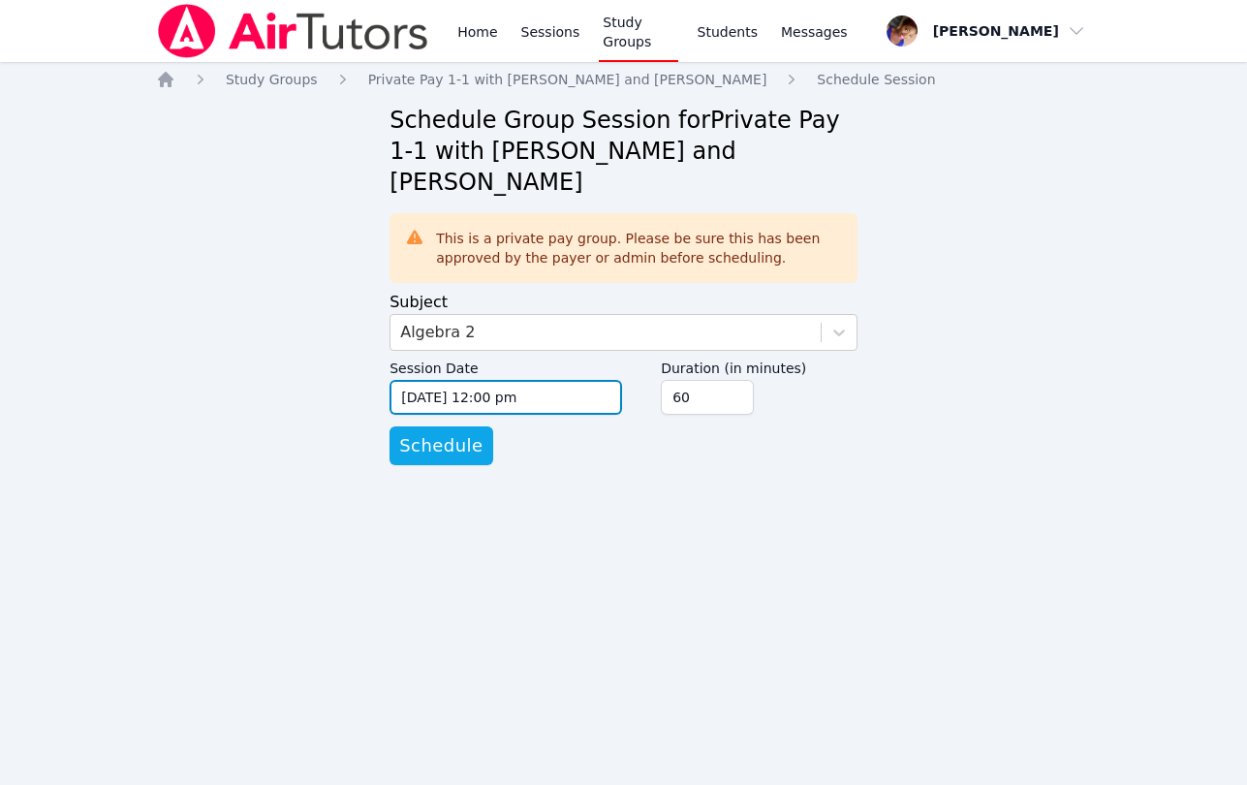
click at [517, 380] on input "09/18/2025 12:00 pm" at bounding box center [506, 397] width 233 height 35
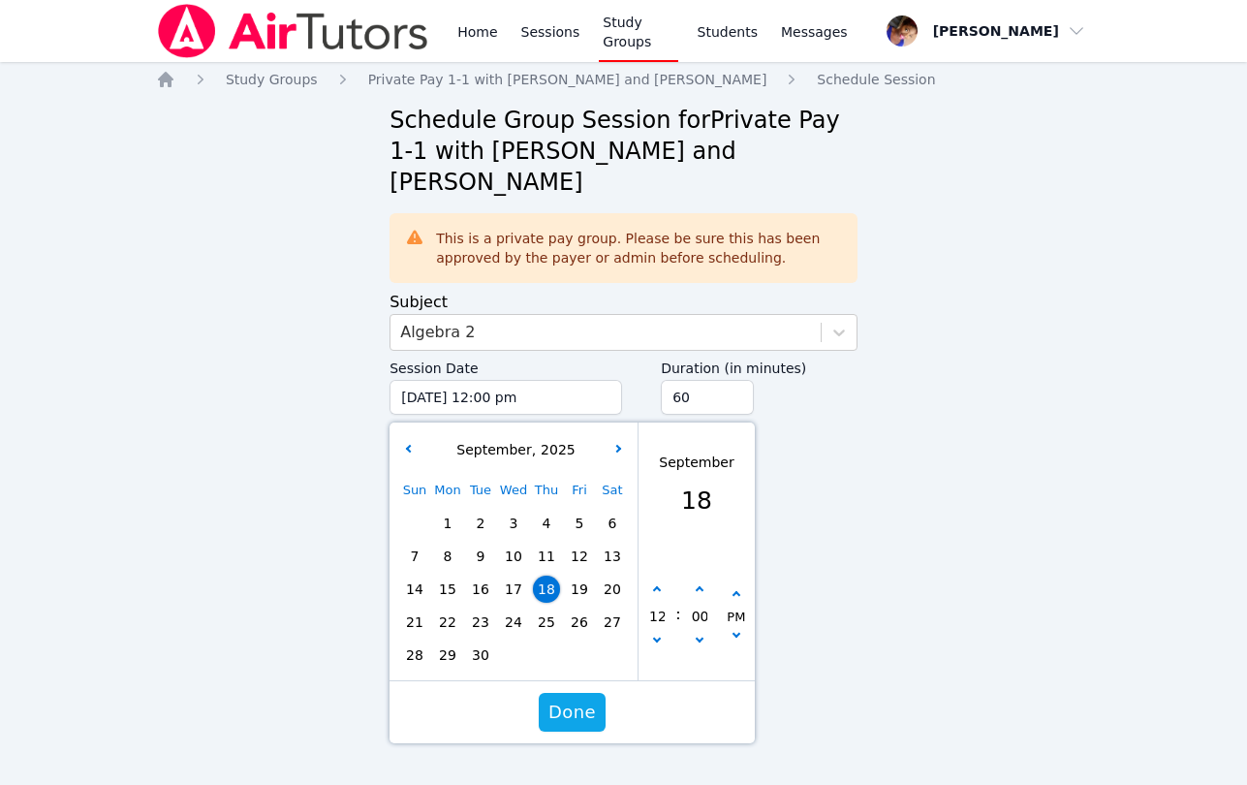
click at [470, 608] on span "23" at bounding box center [480, 621] width 27 height 27
click at [662, 580] on button "button" at bounding box center [656, 589] width 19 height 19
type input "09/23/2025 01:00 pm"
type input "01"
click at [662, 580] on button "button" at bounding box center [656, 589] width 19 height 19
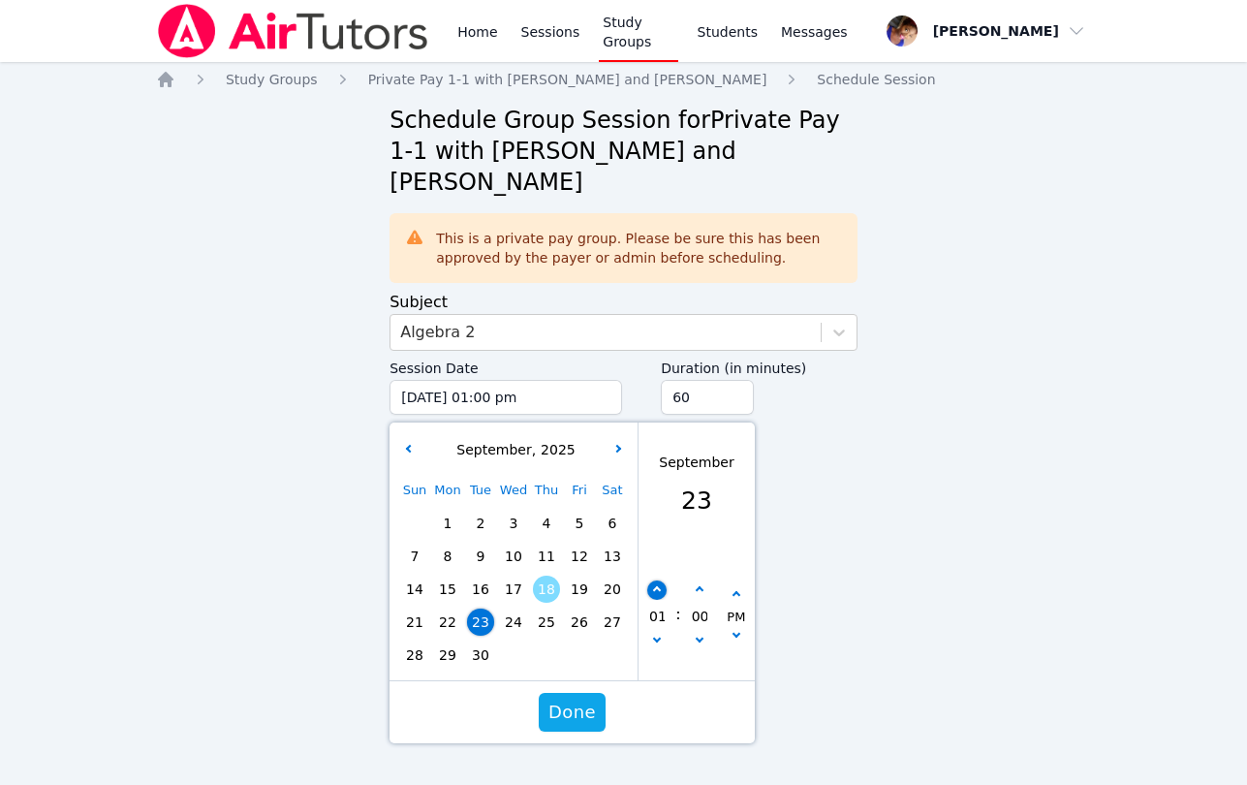
type input "09/23/2025 02:00 pm"
type input "02"
click at [662, 580] on button "button" at bounding box center [656, 589] width 19 height 19
type input "09/23/2025 03:00 pm"
type input "03"
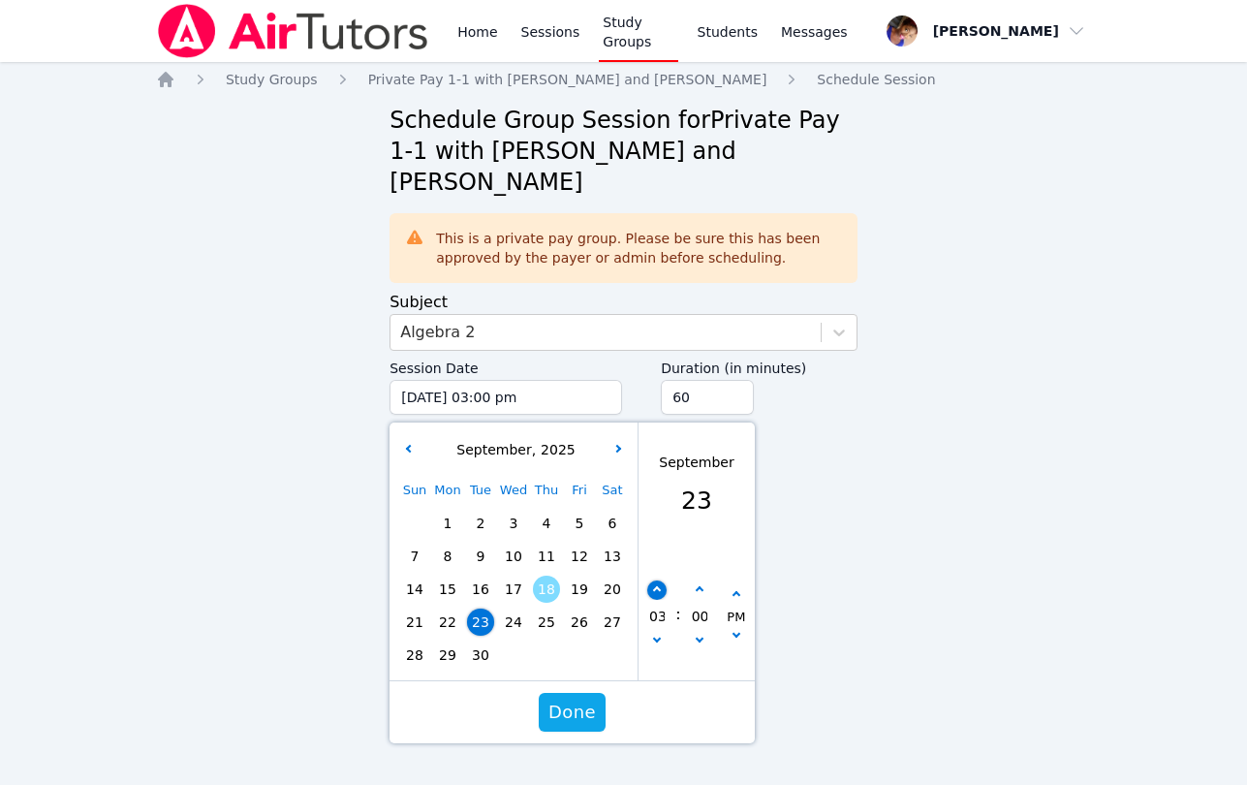
click at [662, 580] on button "button" at bounding box center [656, 589] width 19 height 19
type input "09/23/2025 04:00 pm"
type input "04"
click at [662, 580] on button "button" at bounding box center [656, 589] width 19 height 19
type input "09/23/2025 05:00 pm"
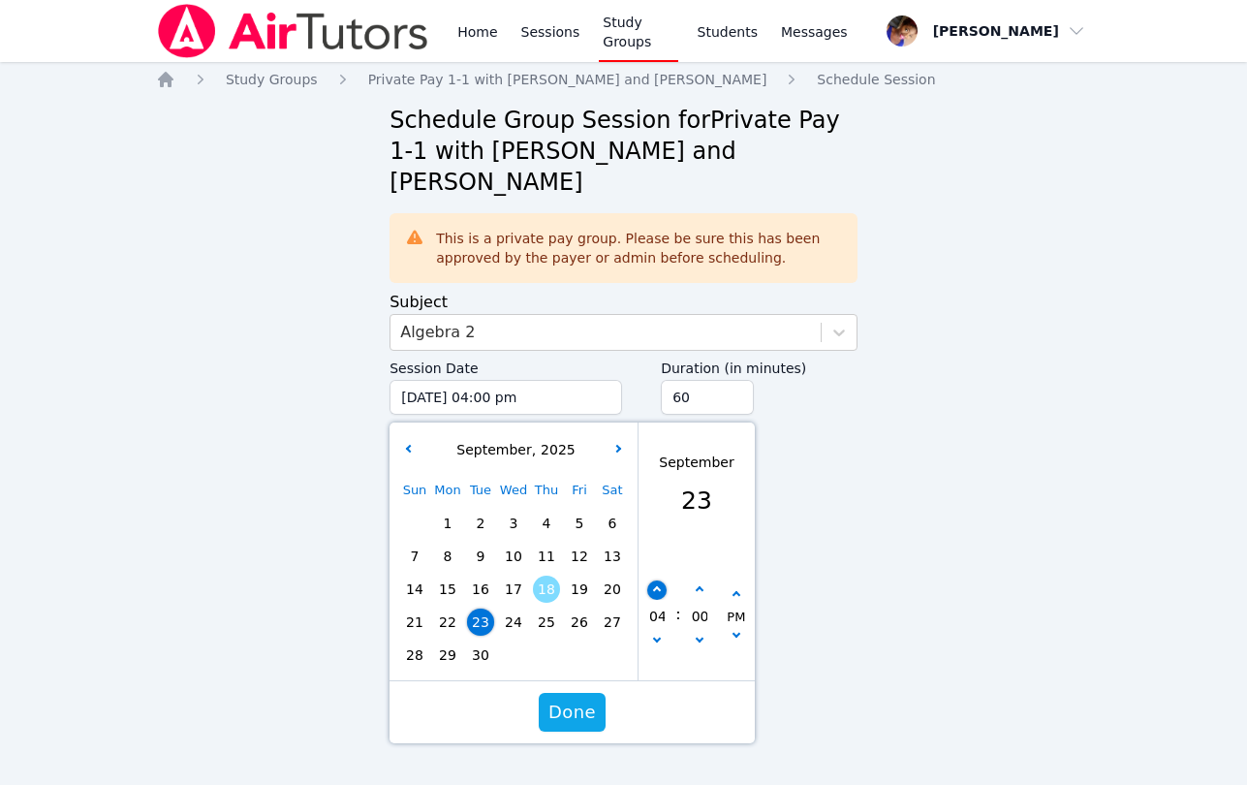
type input "05"
click at [662, 580] on button "button" at bounding box center [656, 589] width 19 height 19
type input "09/23/2025 06:00 pm"
type input "06"
click at [581, 699] on span "Done" at bounding box center [571, 712] width 47 height 27
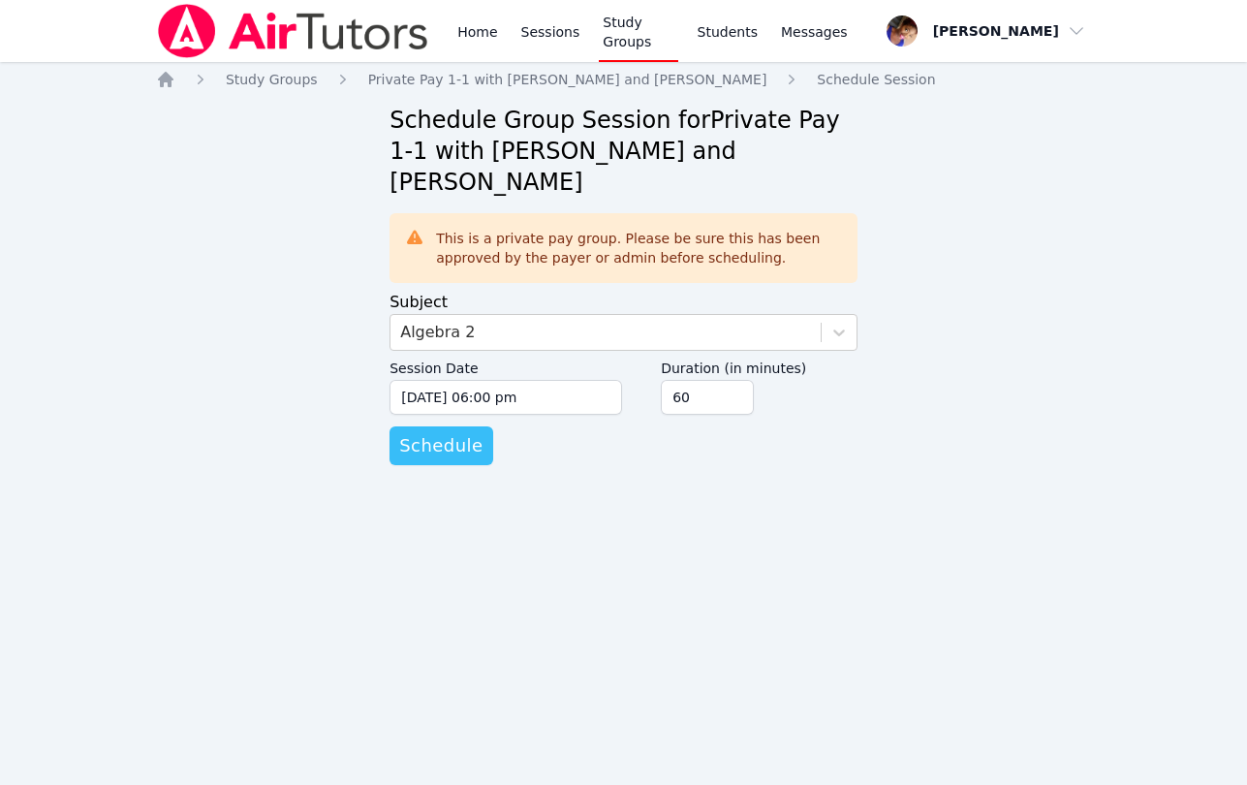
click at [457, 432] on span "Schedule" at bounding box center [440, 445] width 83 height 27
